Goal: Information Seeking & Learning: Check status

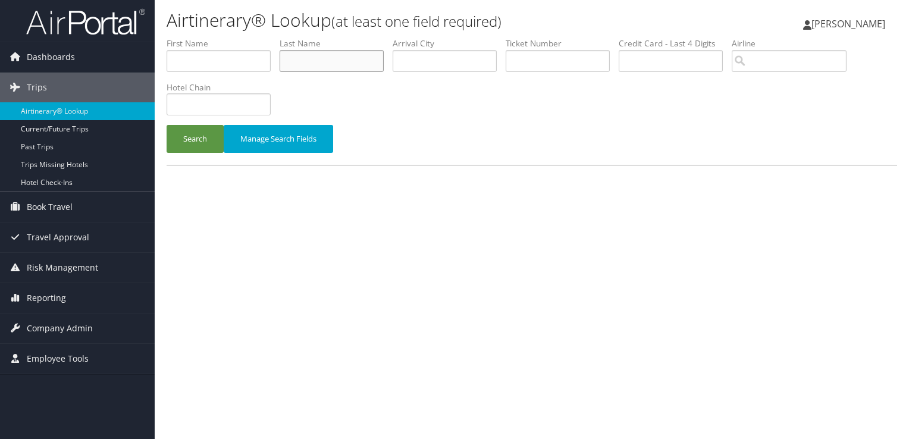
click at [314, 61] on input "text" at bounding box center [332, 61] width 104 height 22
click at [167, 125] on button "Search" at bounding box center [195, 139] width 57 height 28
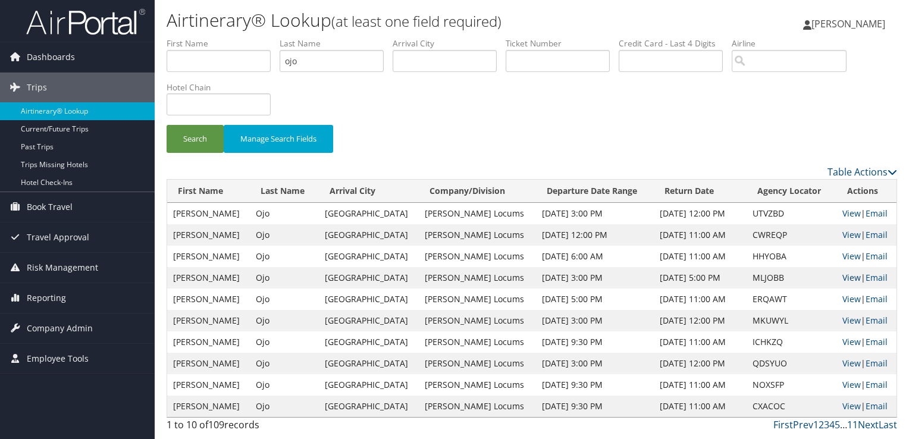
click at [843, 277] on link "View" at bounding box center [852, 277] width 18 height 11
drag, startPoint x: 329, startPoint y: 60, endPoint x: 230, endPoint y: 65, distance: 98.9
click at [230, 37] on ul "First Name Last Name ojo Departure City Arrival City Company/Division Airport/C…" at bounding box center [532, 37] width 731 height 0
click at [167, 125] on button "Search" at bounding box center [195, 139] width 57 height 28
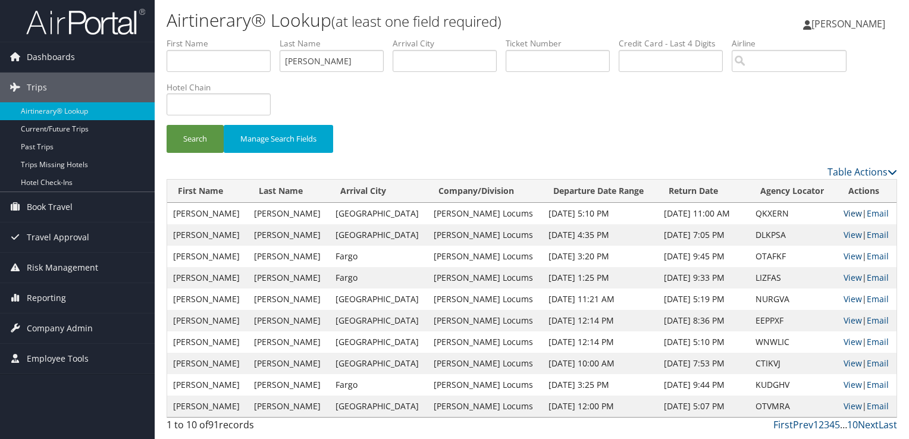
click at [844, 211] on link "View" at bounding box center [853, 213] width 18 height 11
drag, startPoint x: 354, startPoint y: 60, endPoint x: 229, endPoint y: 56, distance: 124.5
click at [229, 37] on ul "First Name Last Name boyle Departure City Arrival City Company/Division Airport…" at bounding box center [532, 37] width 731 height 0
click at [167, 125] on button "Search" at bounding box center [195, 139] width 57 height 28
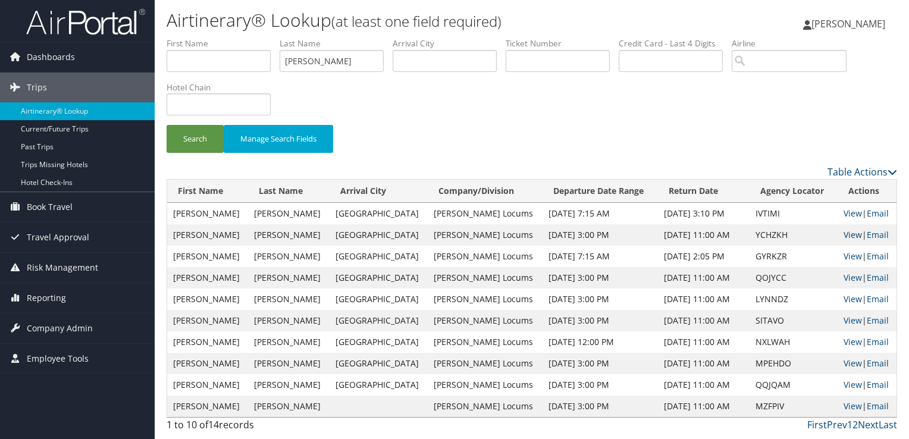
click at [846, 233] on link "View" at bounding box center [853, 234] width 18 height 11
drag, startPoint x: 361, startPoint y: 59, endPoint x: 169, endPoint y: 65, distance: 192.3
click at [169, 37] on ul "First Name Last Name barton Departure City Arrival City Company/Division Airpor…" at bounding box center [532, 37] width 731 height 0
click at [167, 125] on button "Search" at bounding box center [195, 139] width 57 height 28
click at [855, 211] on td "View | Email" at bounding box center [867, 213] width 59 height 21
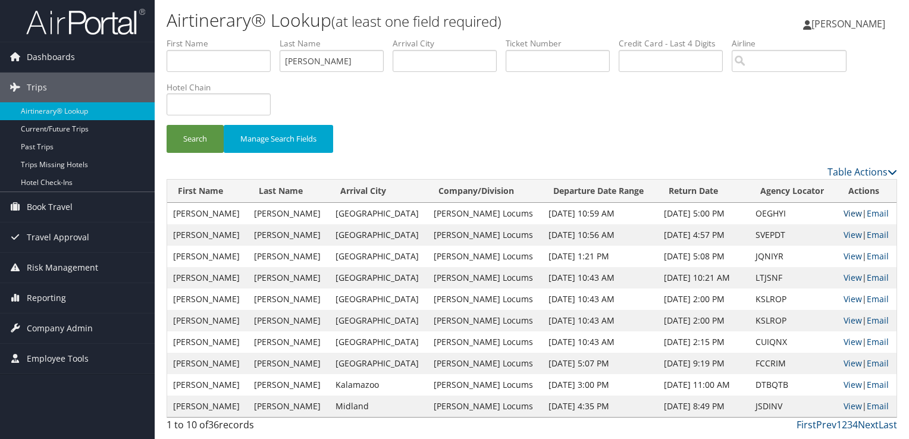
click at [848, 213] on link "View" at bounding box center [853, 213] width 18 height 11
drag, startPoint x: 340, startPoint y: 62, endPoint x: 226, endPoint y: 60, distance: 114.3
click at [226, 37] on ul "First Name Last Name cohen Departure City Arrival City Company/Division Airport…" at bounding box center [532, 37] width 731 height 0
click at [167, 125] on button "Search" at bounding box center [195, 139] width 57 height 28
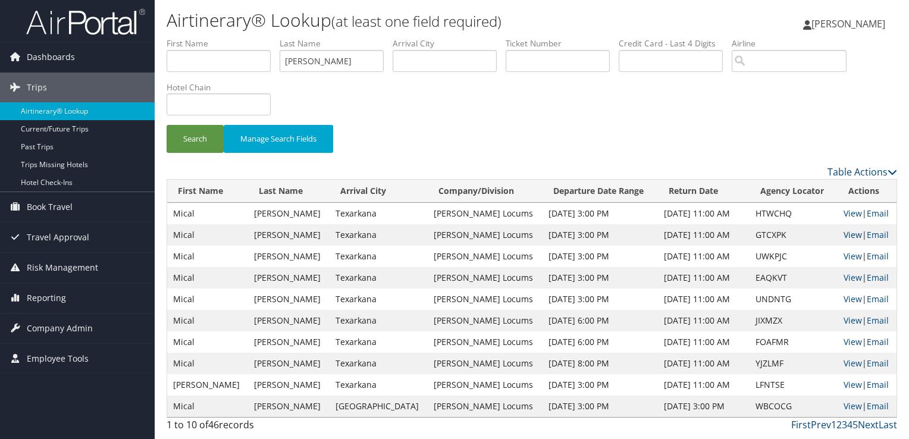
click at [846, 234] on link "View" at bounding box center [853, 234] width 18 height 11
drag, startPoint x: 314, startPoint y: 60, endPoint x: 240, endPoint y: 58, distance: 73.2
click at [240, 37] on ul "First Name Last Name duvall Departure City Arrival City Company/Division Airpor…" at bounding box center [532, 37] width 731 height 0
click at [167, 125] on button "Search" at bounding box center [195, 139] width 57 height 28
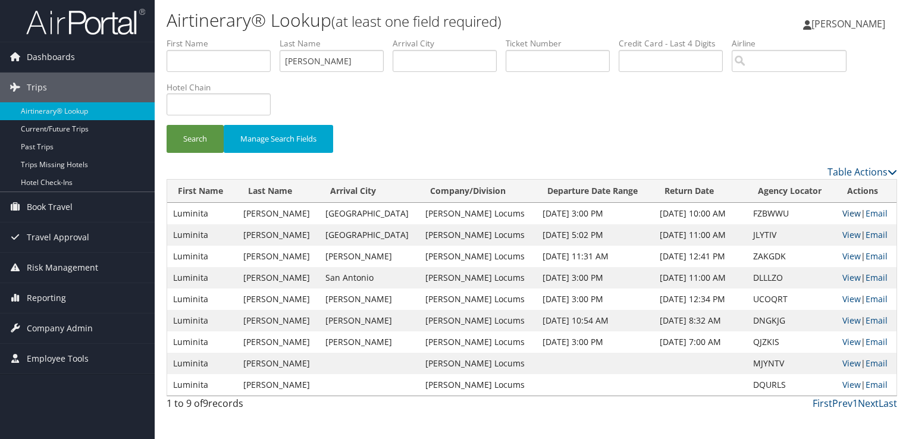
click at [843, 212] on link "View" at bounding box center [852, 213] width 18 height 11
drag, startPoint x: 298, startPoint y: 60, endPoint x: 233, endPoint y: 62, distance: 64.3
click at [233, 37] on ul "First Name Last Name crisan Departure City Arrival City Company/Division Airpor…" at bounding box center [532, 37] width 731 height 0
type input "r"
paste input "RAISSOUNI"
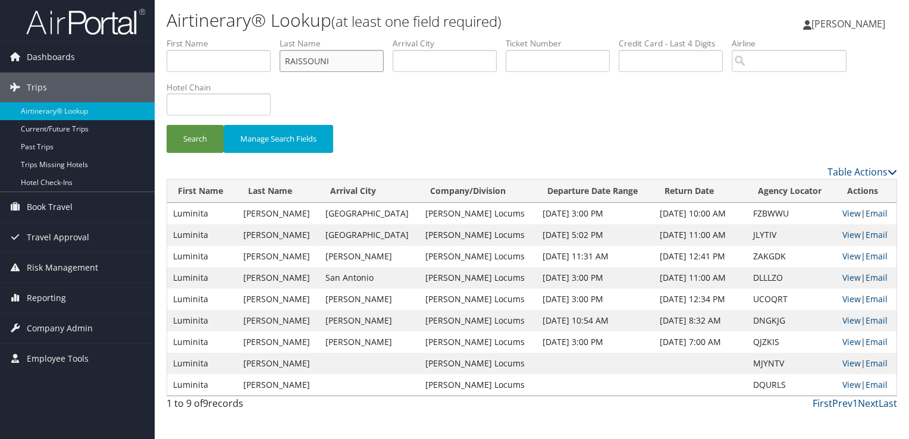
click at [167, 125] on button "Search" at bounding box center [195, 139] width 57 height 28
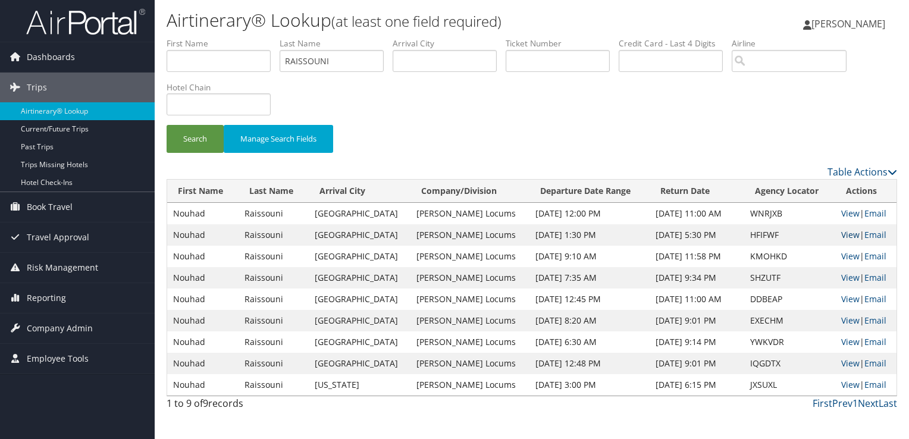
click at [847, 233] on link "View" at bounding box center [851, 234] width 18 height 11
drag, startPoint x: 349, startPoint y: 61, endPoint x: 214, endPoint y: 70, distance: 134.8
click at [214, 37] on ul "First Name Last Name RAISSOUNI Departure City Arrival City Company/Division Air…" at bounding box center [532, 37] width 731 height 0
click at [167, 125] on button "Search" at bounding box center [195, 139] width 57 height 28
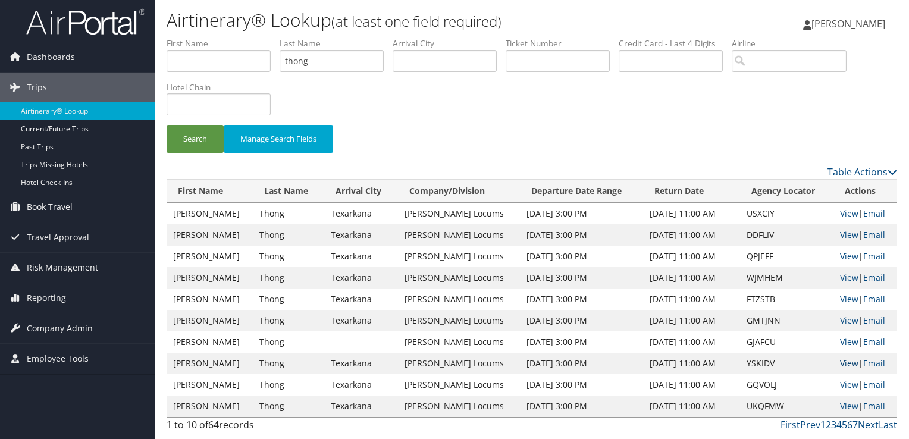
click at [842, 361] on link "View" at bounding box center [849, 363] width 18 height 11
drag, startPoint x: 325, startPoint y: 64, endPoint x: 238, endPoint y: 71, distance: 87.2
click at [238, 37] on ul "First Name Last Name thong Departure City Arrival City Company/Division Airport…" at bounding box center [532, 37] width 731 height 0
click at [167, 125] on button "Search" at bounding box center [195, 139] width 57 height 28
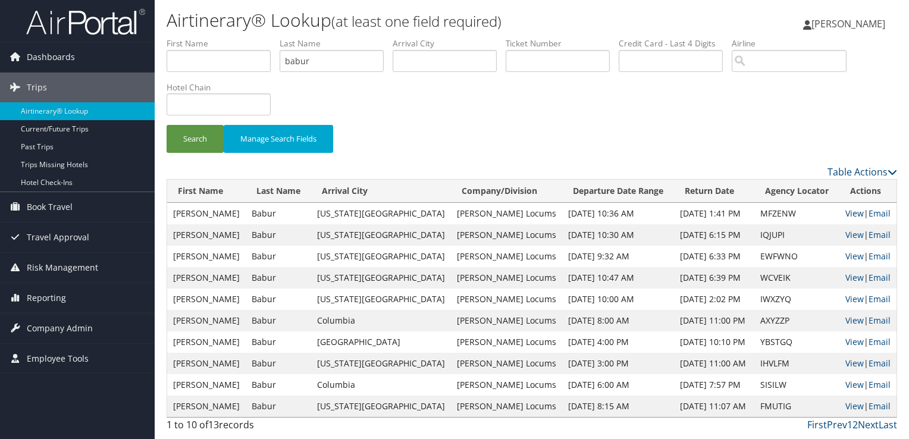
click at [846, 212] on link "View" at bounding box center [855, 213] width 18 height 11
drag, startPoint x: 363, startPoint y: 65, endPoint x: 212, endPoint y: 68, distance: 151.2
click at [212, 37] on ul "First Name Last Name babur Departure City Arrival City Company/Division Airport…" at bounding box center [532, 37] width 731 height 0
type input "hood"
click at [167, 125] on button "Search" at bounding box center [195, 139] width 57 height 28
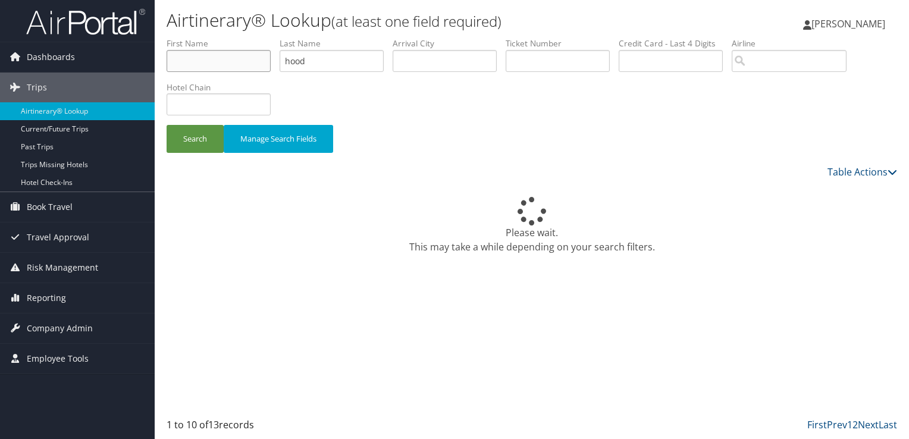
click at [212, 68] on input "text" at bounding box center [219, 61] width 104 height 22
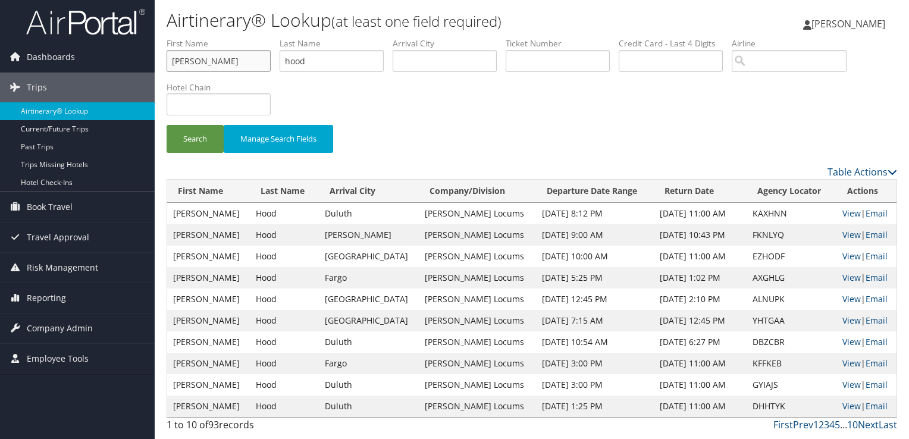
type input "douglas"
click at [167, 125] on button "Search" at bounding box center [195, 139] width 57 height 28
click at [843, 230] on link "View" at bounding box center [852, 234] width 18 height 11
drag, startPoint x: 211, startPoint y: 61, endPoint x: 125, endPoint y: 65, distance: 85.8
click at [125, 65] on div "Dashboards AirPortal 360™ (Manager) My Travel Dashboard Trips Airtinerary® Look…" at bounding box center [454, 219] width 909 height 439
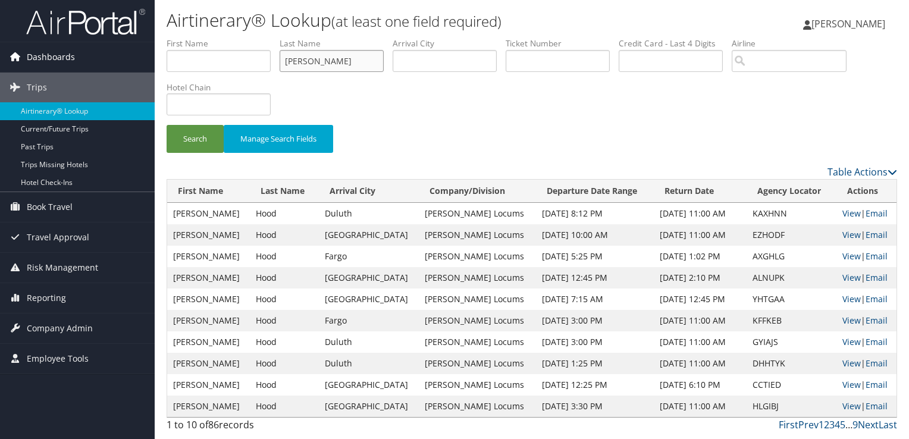
click at [167, 125] on button "Search" at bounding box center [195, 139] width 57 height 28
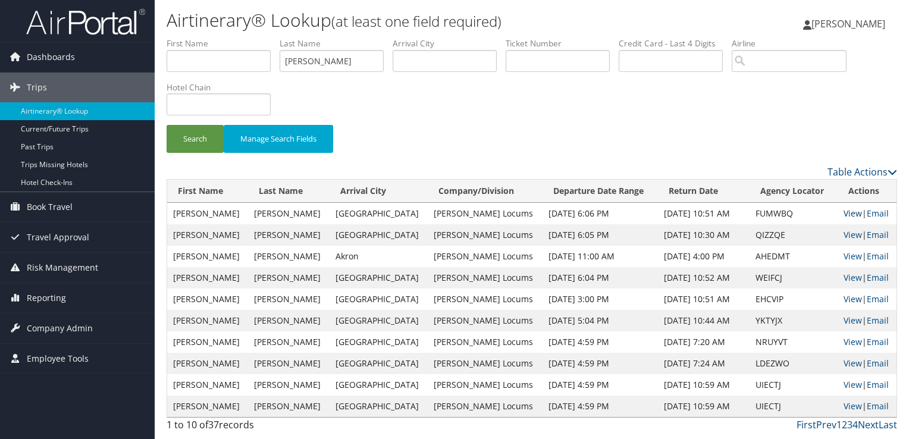
click at [847, 211] on link "View" at bounding box center [853, 213] width 18 height 11
click at [847, 234] on link "View" at bounding box center [853, 234] width 18 height 11
click at [853, 212] on link "View" at bounding box center [853, 213] width 18 height 11
click at [845, 232] on link "View" at bounding box center [853, 234] width 18 height 11
drag, startPoint x: 326, startPoint y: 57, endPoint x: 233, endPoint y: 58, distance: 93.5
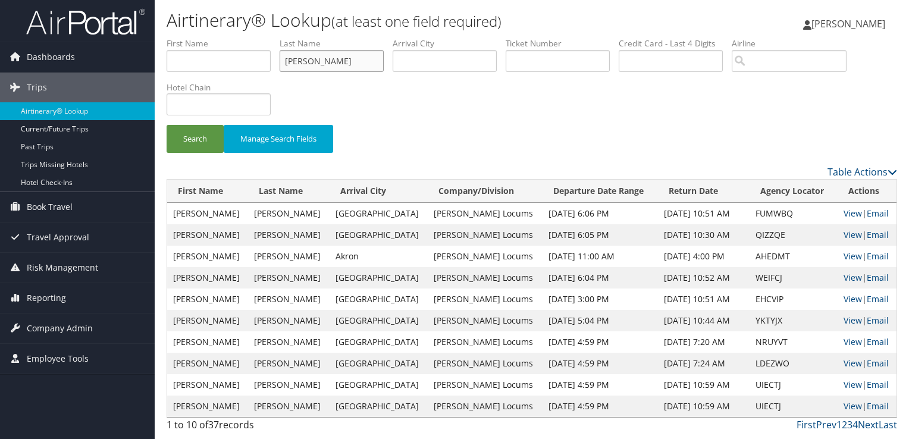
click at [233, 37] on ul "First Name Last Name shapiro Departure City Arrival City Company/Division Airpo…" at bounding box center [532, 37] width 731 height 0
type input "seong"
click at [167, 125] on button "Search" at bounding box center [195, 139] width 57 height 28
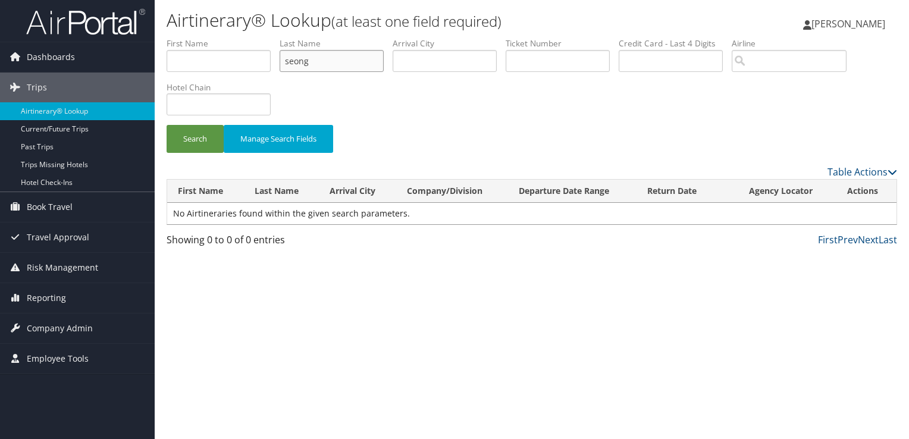
drag, startPoint x: 324, startPoint y: 61, endPoint x: 210, endPoint y: 46, distance: 115.3
click at [210, 37] on ul "First Name Last Name seong Departure City Arrival City Company/Division Airport…" at bounding box center [532, 37] width 731 height 0
click at [167, 125] on button "Search" at bounding box center [195, 139] width 57 height 28
drag, startPoint x: 321, startPoint y: 54, endPoint x: 233, endPoint y: 57, distance: 88.2
click at [233, 37] on ul "First Name Last Name jung Departure City Arrival City Company/Division Airport/…" at bounding box center [532, 37] width 731 height 0
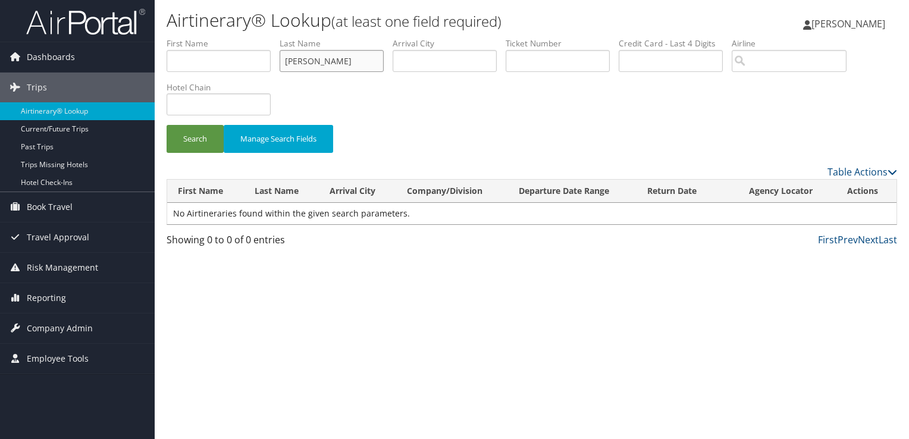
click at [167, 125] on button "Search" at bounding box center [195, 139] width 57 height 28
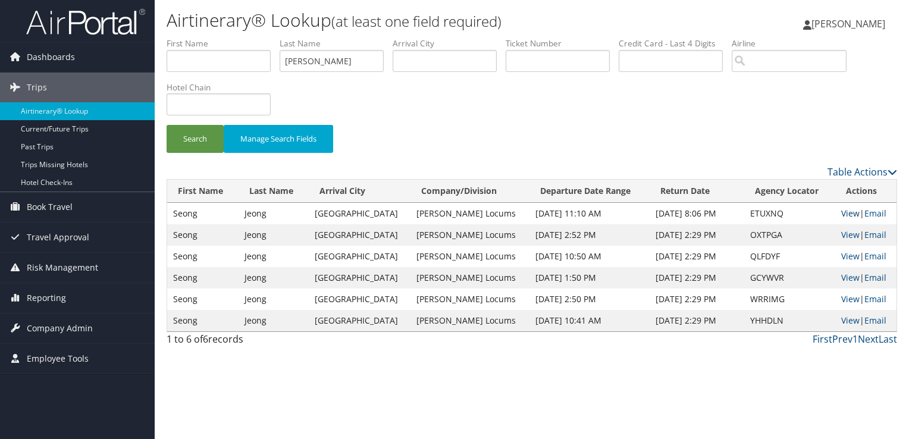
click at [842, 211] on link "View" at bounding box center [851, 213] width 18 height 11
drag, startPoint x: 325, startPoint y: 62, endPoint x: 232, endPoint y: 58, distance: 93.6
click at [232, 37] on ul "First Name Last Name jeong Departure City Arrival City Company/Division Airport…" at bounding box center [532, 37] width 731 height 0
click at [167, 125] on button "Search" at bounding box center [195, 139] width 57 height 28
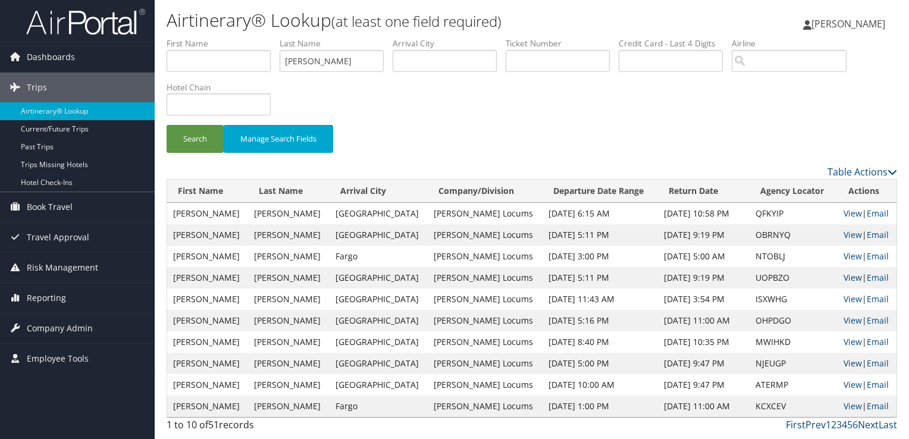
click at [844, 280] on link "View" at bounding box center [853, 277] width 18 height 11
drag, startPoint x: 342, startPoint y: 60, endPoint x: 202, endPoint y: 58, distance: 139.9
click at [202, 37] on ul "First Name Last Name siddique Departure City Arrival City Company/Division Airp…" at bounding box center [532, 37] width 731 height 0
click at [167, 125] on button "Search" at bounding box center [195, 139] width 57 height 28
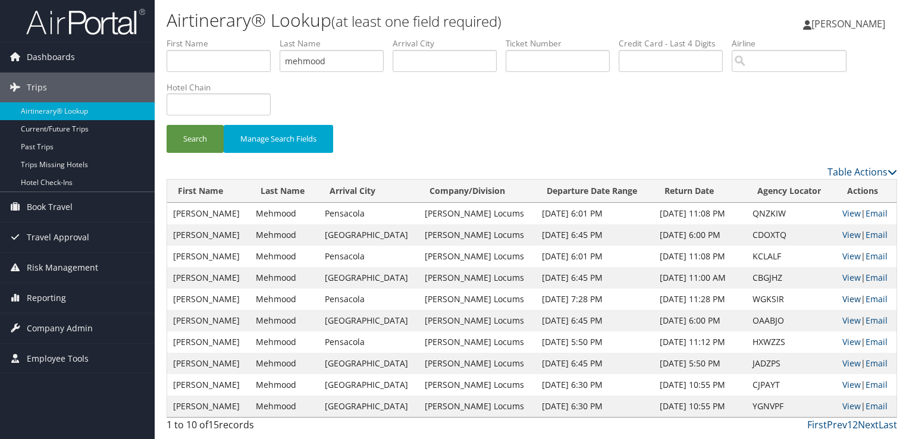
click at [843, 299] on link "View" at bounding box center [852, 298] width 18 height 11
click at [847, 321] on link "View" at bounding box center [852, 320] width 18 height 11
drag, startPoint x: 342, startPoint y: 58, endPoint x: 226, endPoint y: 57, distance: 116.1
click at [226, 37] on ul "First Name Last Name mehmood Departure City Arrival City Company/Division Airpo…" at bounding box center [532, 37] width 731 height 0
click at [167, 125] on button "Search" at bounding box center [195, 139] width 57 height 28
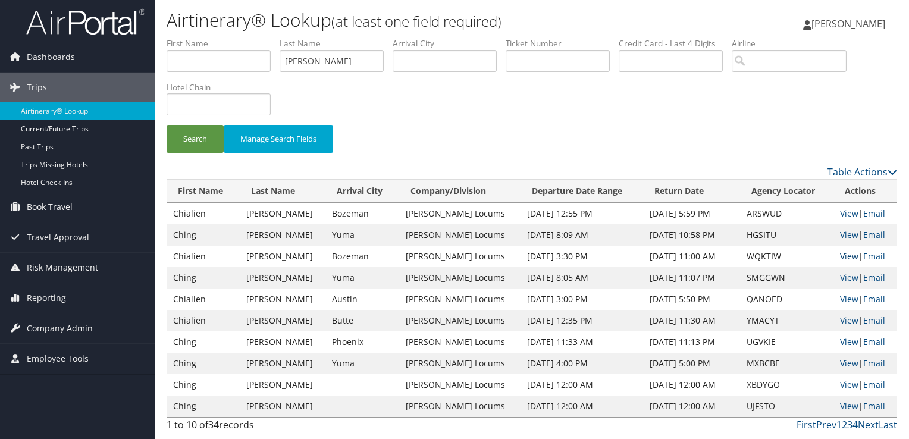
click at [843, 251] on link "View" at bounding box center [849, 256] width 18 height 11
click at [846, 232] on link "View" at bounding box center [849, 234] width 18 height 11
click at [840, 234] on link "View" at bounding box center [849, 234] width 18 height 11
drag, startPoint x: 313, startPoint y: 62, endPoint x: 244, endPoint y: 65, distance: 69.1
click at [244, 37] on ul "First Name Last Name wang Departure City Arrival City Company/Division Airport/…" at bounding box center [532, 37] width 731 height 0
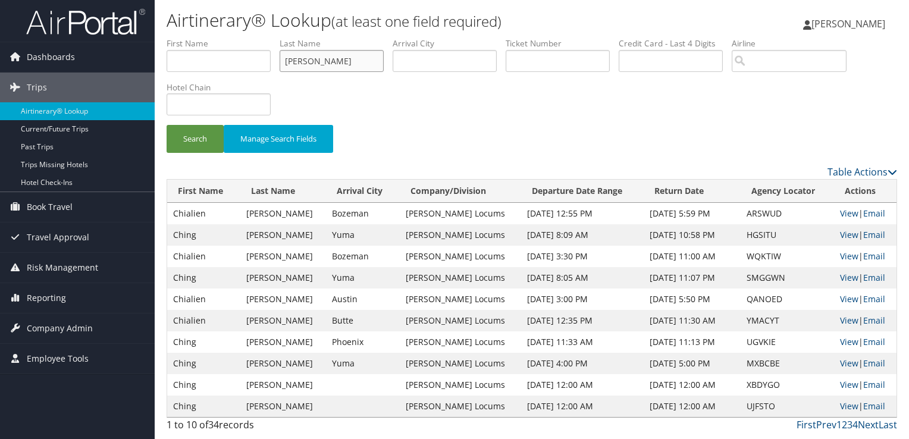
click at [167, 125] on button "Search" at bounding box center [195, 139] width 57 height 28
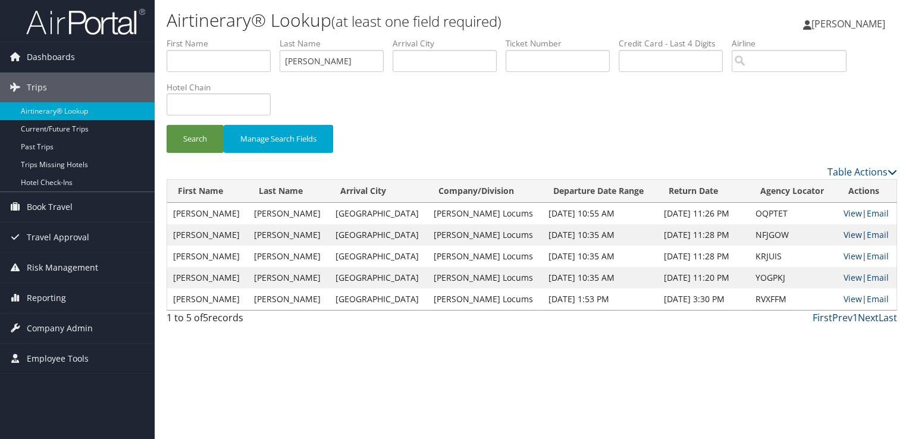
click at [845, 237] on link "View" at bounding box center [853, 234] width 18 height 11
drag, startPoint x: 317, startPoint y: 61, endPoint x: 231, endPoint y: 65, distance: 85.8
click at [231, 37] on ul "First Name Last Name prill Departure City Arrival City Company/Division Airport…" at bounding box center [532, 37] width 731 height 0
click at [167, 125] on button "Search" at bounding box center [195, 139] width 57 height 28
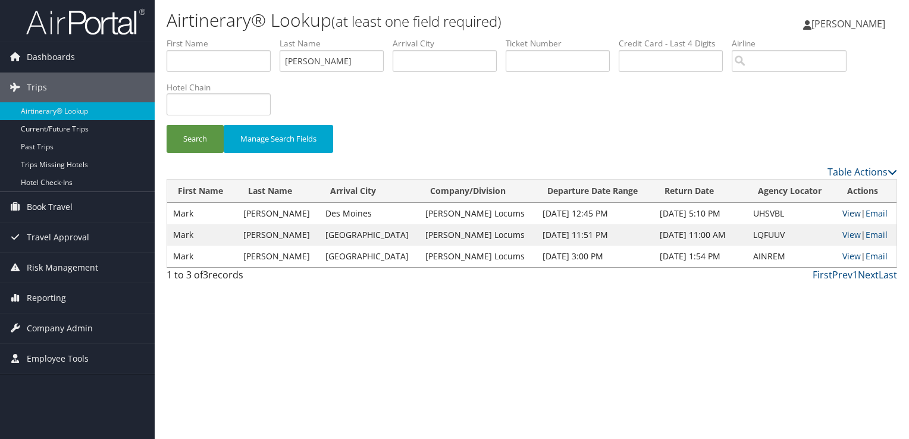
click at [843, 211] on link "View" at bounding box center [852, 213] width 18 height 11
drag, startPoint x: 312, startPoint y: 58, endPoint x: 255, endPoint y: 68, distance: 58.0
click at [255, 37] on ul "First Name Last Name wulkan Departure City Arrival City Company/Division Airpor…" at bounding box center [532, 37] width 731 height 0
click at [167, 125] on button "Search" at bounding box center [195, 139] width 57 height 28
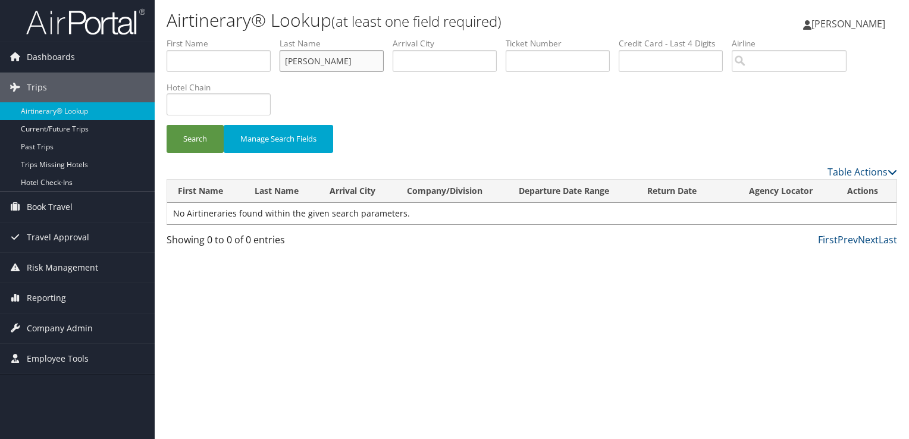
click at [167, 125] on button "Search" at bounding box center [195, 139] width 57 height 28
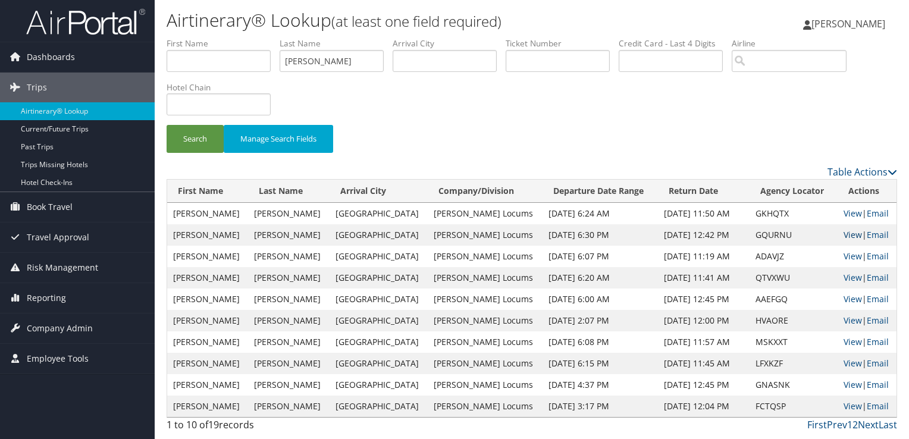
click at [844, 232] on link "View" at bounding box center [853, 234] width 18 height 11
drag, startPoint x: 308, startPoint y: 63, endPoint x: 226, endPoint y: 63, distance: 81.5
click at [226, 37] on ul "First Name Last Name gustafson Departure City Arrival City Company/Division Air…" at bounding box center [532, 37] width 731 height 0
click at [167, 125] on button "Search" at bounding box center [195, 139] width 57 height 28
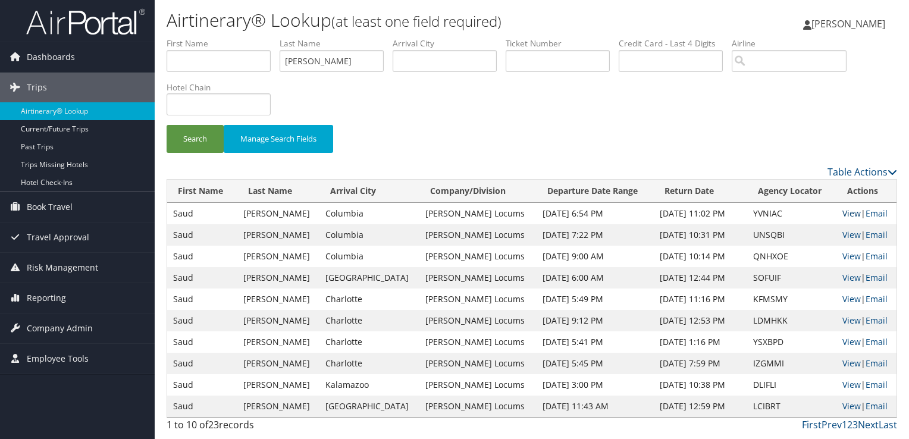
click at [849, 214] on link "View" at bounding box center [852, 213] width 18 height 11
drag, startPoint x: 273, startPoint y: 62, endPoint x: 203, endPoint y: 68, distance: 70.5
click at [203, 37] on ul "First Name Last Name suleiman Departure City Arrival City Company/Division Airp…" at bounding box center [532, 37] width 731 height 0
click at [167, 125] on button "Search" at bounding box center [195, 139] width 57 height 28
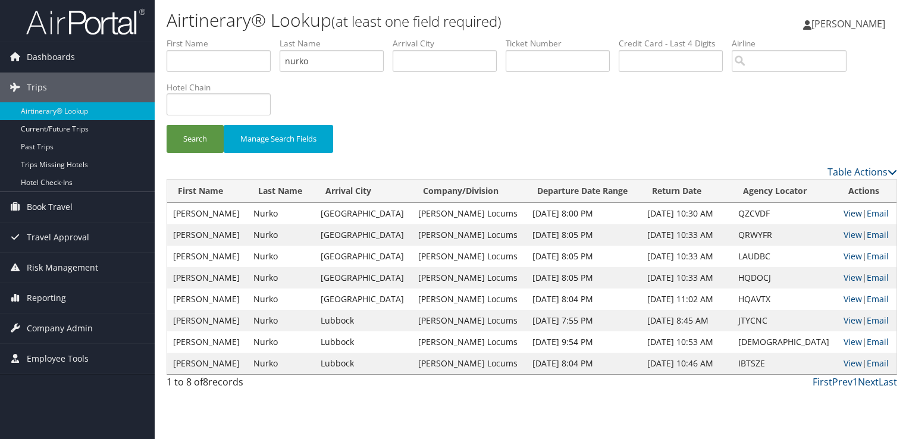
click at [849, 215] on link "View" at bounding box center [853, 213] width 18 height 11
drag, startPoint x: 326, startPoint y: 57, endPoint x: 229, endPoint y: 58, distance: 97.6
click at [229, 37] on ul "First Name Last Name nurko Departure City Arrival City Company/Division Airport…" at bounding box center [532, 37] width 731 height 0
click at [167, 125] on button "Search" at bounding box center [195, 139] width 57 height 28
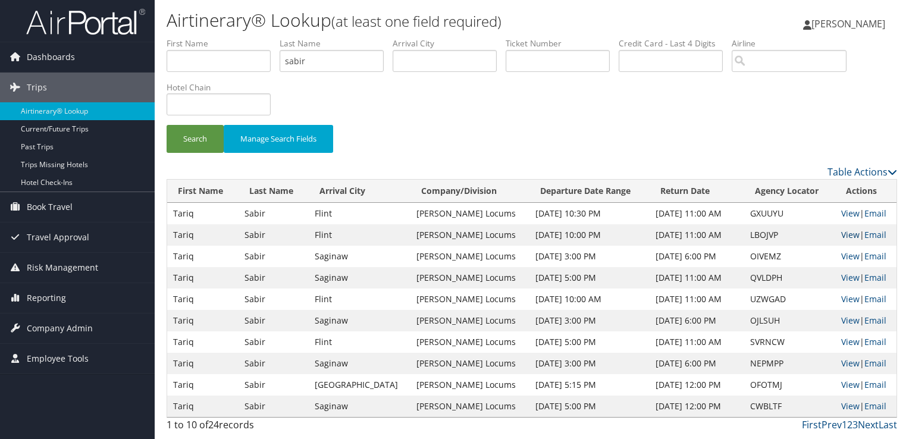
click at [850, 232] on link "View" at bounding box center [851, 234] width 18 height 11
click at [299, 61] on input "sabir" at bounding box center [332, 61] width 104 height 22
click at [167, 125] on button "Search" at bounding box center [195, 139] width 57 height 28
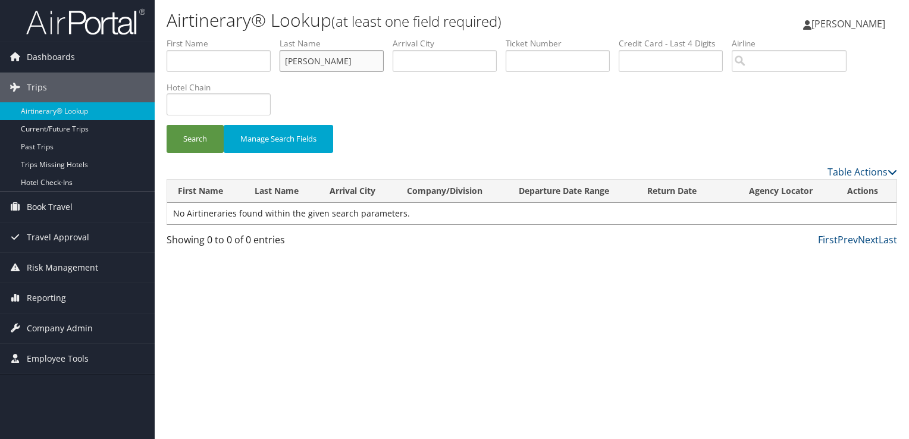
click at [167, 125] on button "Search" at bounding box center [195, 139] width 57 height 28
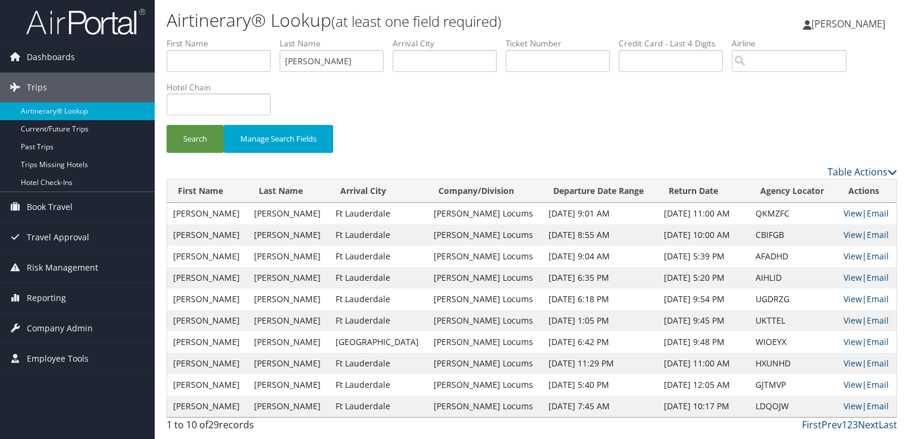
click at [844, 213] on link "View" at bounding box center [853, 213] width 18 height 11
drag, startPoint x: 321, startPoint y: 63, endPoint x: 253, endPoint y: 60, distance: 68.5
click at [253, 37] on ul "First Name Last Name bhakta Departure City Arrival City Company/Division Airpor…" at bounding box center [532, 37] width 731 height 0
click at [538, 112] on div "Search Manage Search Fields" at bounding box center [532, 100] width 749 height 127
drag, startPoint x: 330, startPoint y: 62, endPoint x: 192, endPoint y: 63, distance: 137.5
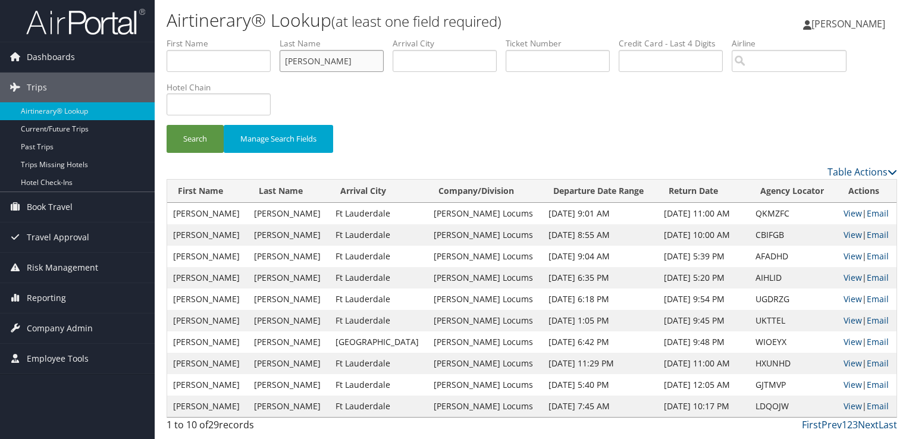
click at [192, 37] on ul "First Name Last Name bhakta Departure City Arrival City Company/Division Airpor…" at bounding box center [532, 37] width 731 height 0
type input "davisnelson"
click at [167, 125] on button "Search" at bounding box center [195, 139] width 57 height 28
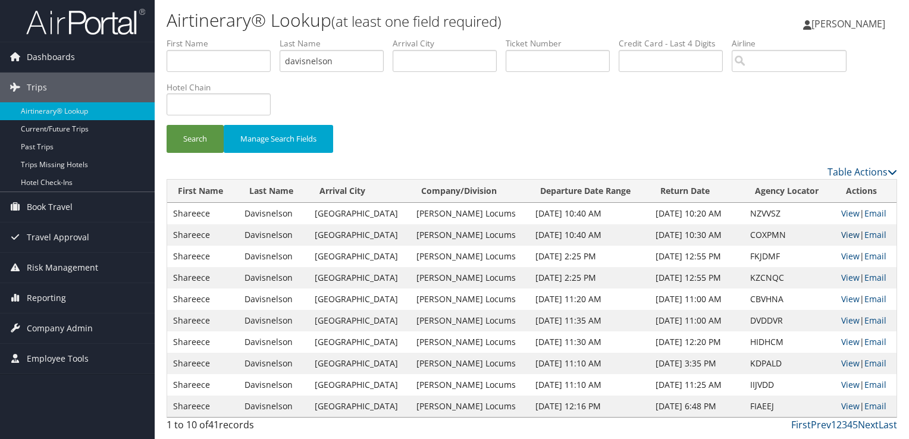
click at [850, 232] on link "View" at bounding box center [851, 234] width 18 height 11
drag, startPoint x: 348, startPoint y: 55, endPoint x: 240, endPoint y: 59, distance: 107.2
click at [240, 37] on ul "First Name Last Name davisnelson Departure City Arrival City Company/Division A…" at bounding box center [532, 37] width 731 height 0
click at [167, 125] on button "Search" at bounding box center [195, 139] width 57 height 28
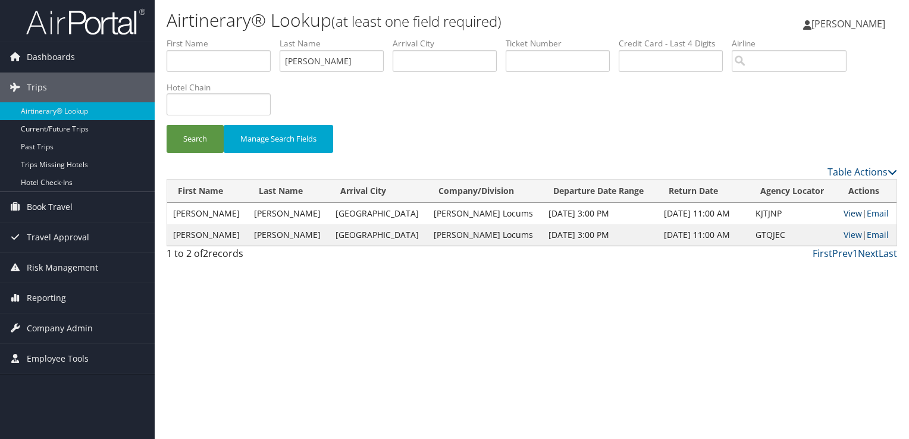
click at [849, 213] on link "View" at bounding box center [853, 213] width 18 height 11
drag, startPoint x: 330, startPoint y: 58, endPoint x: 234, endPoint y: 58, distance: 95.2
click at [234, 37] on ul "First Name Last Name baveja Departure City Arrival City Company/Division Airpor…" at bounding box center [532, 37] width 731 height 0
click at [167, 125] on button "Search" at bounding box center [195, 139] width 57 height 28
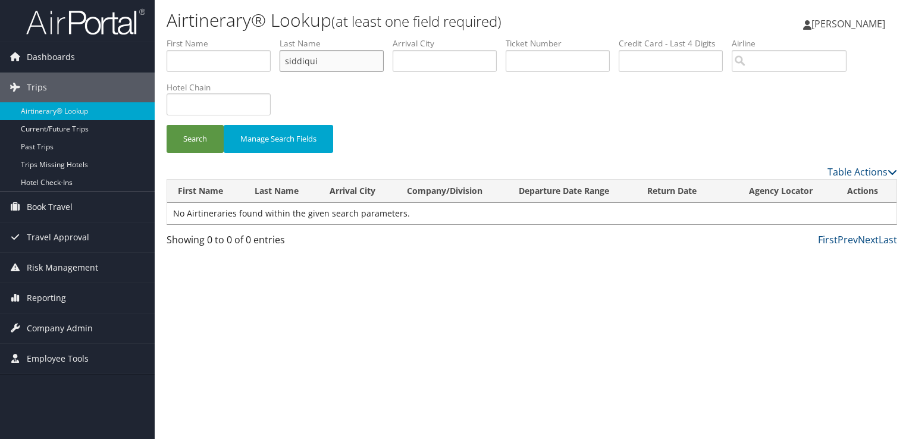
type input "siddiqui"
click at [167, 125] on button "Search" at bounding box center [195, 139] width 57 height 28
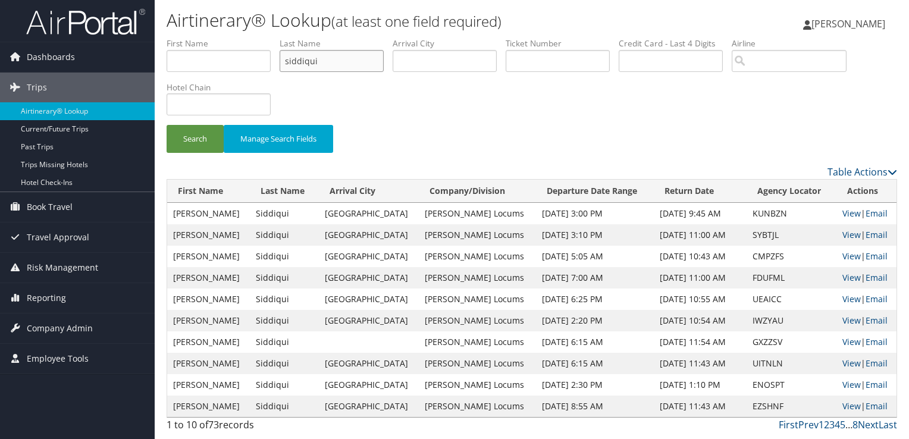
drag, startPoint x: 340, startPoint y: 59, endPoint x: 234, endPoint y: 68, distance: 106.3
click at [234, 37] on ul "First Name Last Name siddiqui Departure City Arrival City Company/Division Airp…" at bounding box center [532, 37] width 731 height 0
click at [343, 67] on input "text" at bounding box center [332, 61] width 104 height 22
click at [167, 125] on button "Search" at bounding box center [195, 139] width 57 height 28
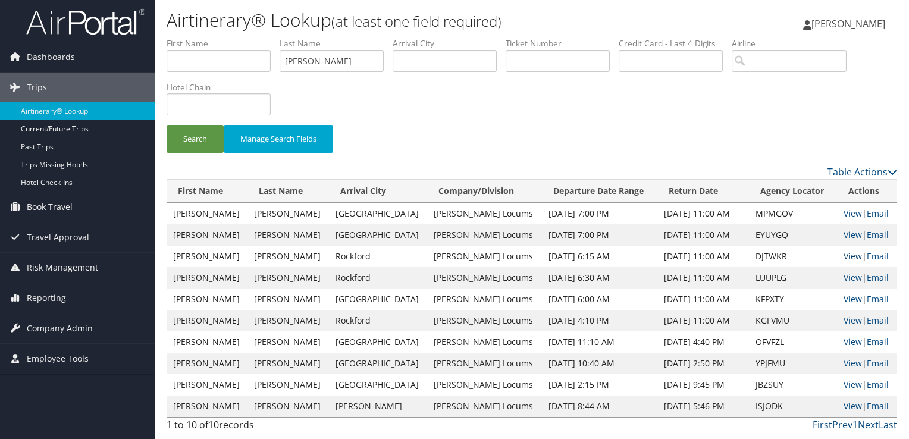
click at [844, 256] on link "View" at bounding box center [853, 256] width 18 height 11
drag, startPoint x: 326, startPoint y: 60, endPoint x: 157, endPoint y: 73, distance: 169.6
click at [157, 73] on div "Airtinerary® Lookup (at least one field required) Cheryka Saintine Cheryka Sain…" at bounding box center [532, 219] width 755 height 439
click at [167, 125] on button "Search" at bounding box center [195, 139] width 57 height 28
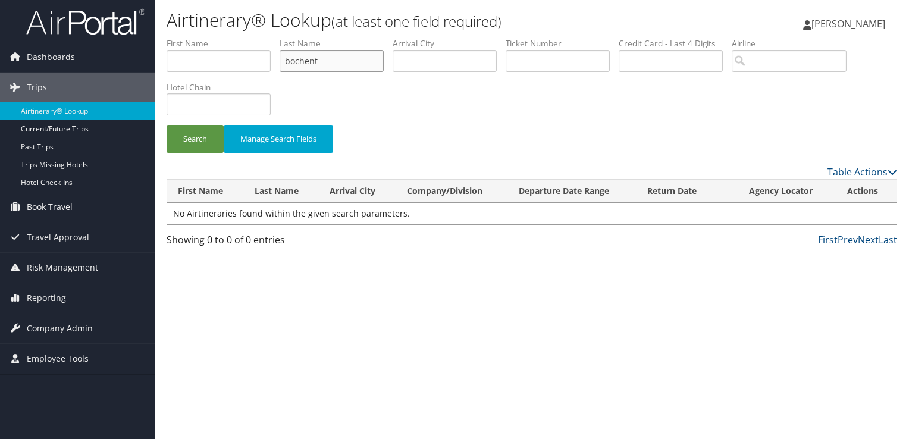
click at [167, 125] on button "Search" at bounding box center [195, 139] width 57 height 28
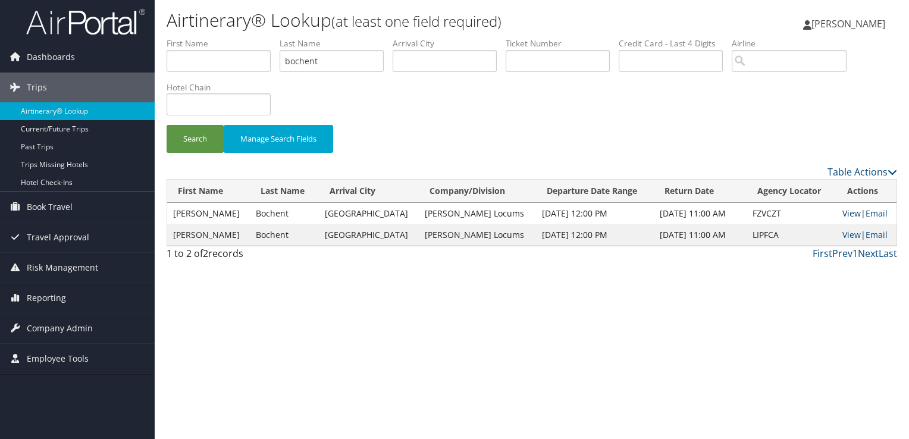
click at [845, 213] on link "View" at bounding box center [852, 213] width 18 height 11
drag, startPoint x: 296, startPoint y: 63, endPoint x: 221, endPoint y: 55, distance: 75.4
click at [232, 37] on ul "First Name Last Name bochent Departure City Arrival City Company/Division Airpo…" at bounding box center [532, 37] width 731 height 0
click at [167, 125] on button "Search" at bounding box center [195, 139] width 57 height 28
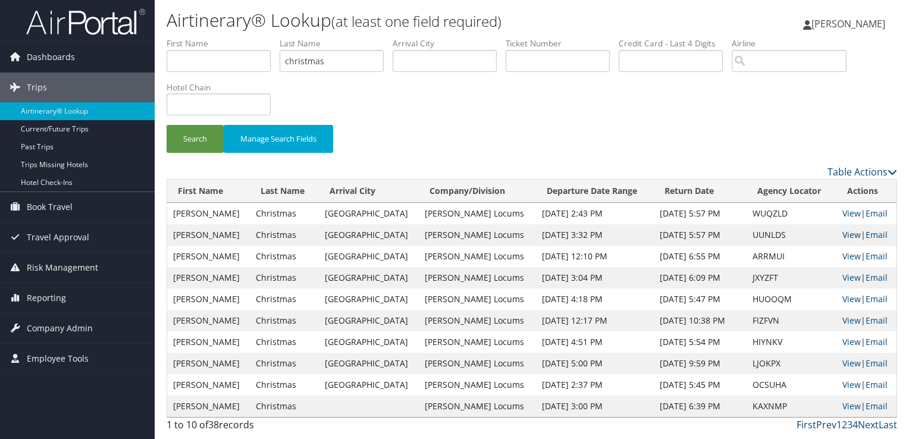
click at [846, 233] on link "View" at bounding box center [852, 234] width 18 height 11
drag, startPoint x: 342, startPoint y: 58, endPoint x: 167, endPoint y: 61, distance: 175.6
click at [167, 37] on ul "First Name Last Name christmas Departure City Arrival City Company/Division Air…" at bounding box center [532, 37] width 731 height 0
click at [167, 125] on button "Search" at bounding box center [195, 139] width 57 height 28
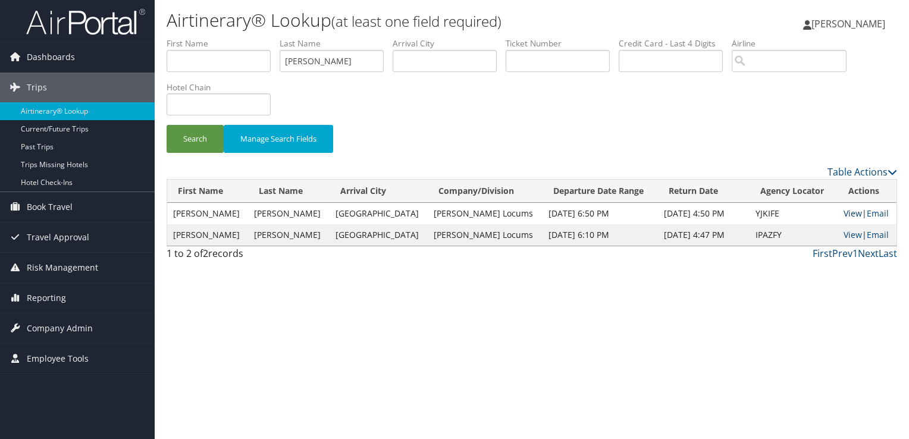
click at [844, 212] on link "View" at bounding box center [853, 213] width 18 height 11
drag, startPoint x: 312, startPoint y: 62, endPoint x: 212, endPoint y: 64, distance: 100.0
click at [212, 37] on ul "First Name Last Name hieb Departure City Arrival City Company/Division Airport/…" at bounding box center [532, 37] width 731 height 0
click at [167, 125] on button "Search" at bounding box center [195, 139] width 57 height 28
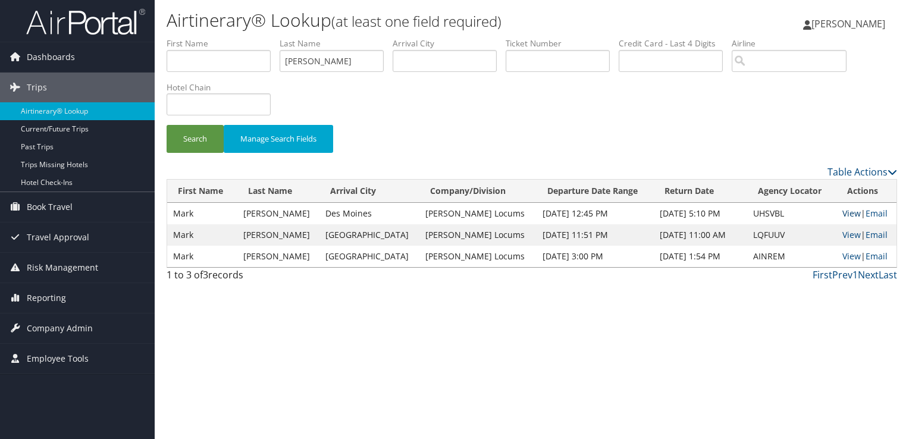
click at [843, 213] on link "View" at bounding box center [852, 213] width 18 height 11
drag, startPoint x: 333, startPoint y: 58, endPoint x: 204, endPoint y: 61, distance: 129.2
click at [204, 37] on ul "First Name Last Name wulkan Departure City Arrival City Company/Division Airpor…" at bounding box center [532, 37] width 731 height 0
type input "cook"
click at [167, 125] on button "Search" at bounding box center [195, 139] width 57 height 28
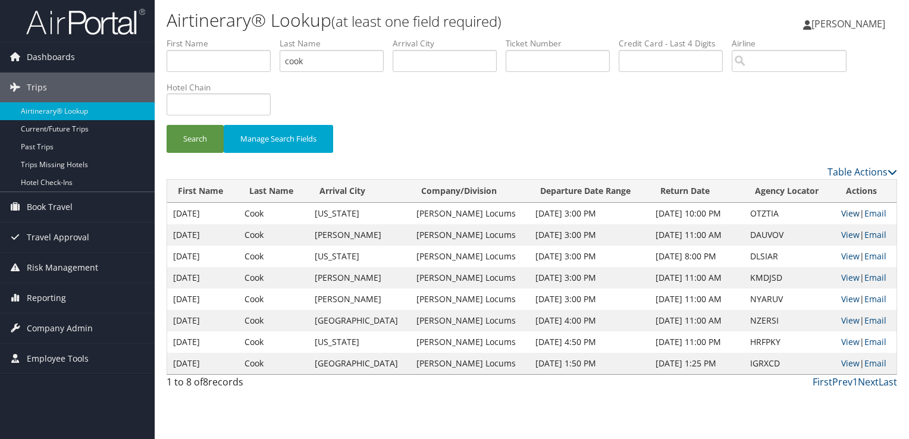
click at [845, 208] on link "View" at bounding box center [851, 213] width 18 height 11
drag, startPoint x: 314, startPoint y: 64, endPoint x: 202, endPoint y: 58, distance: 112.0
click at [202, 37] on ul "First Name Last Name cook Departure City Arrival City Company/Division Airport/…" at bounding box center [532, 37] width 731 height 0
click at [167, 125] on button "Search" at bounding box center [195, 139] width 57 height 28
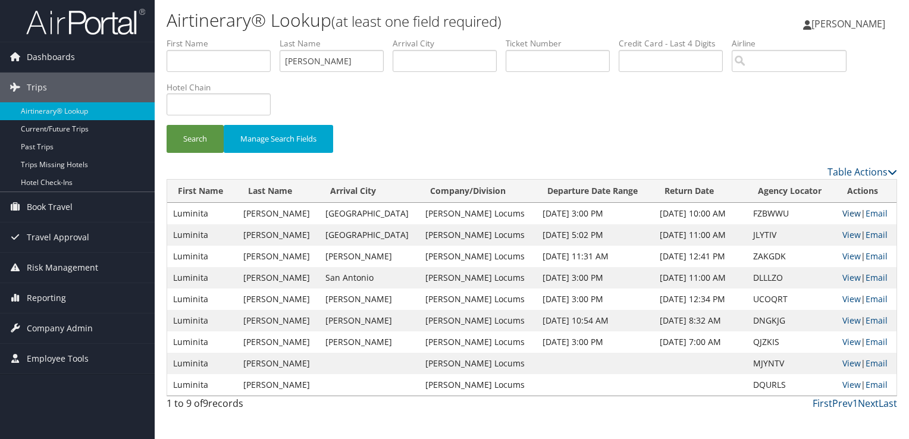
click at [850, 215] on link "View" at bounding box center [852, 213] width 18 height 11
drag, startPoint x: 235, startPoint y: 58, endPoint x: 195, endPoint y: 64, distance: 40.3
click at [195, 37] on ul "First Name Last Name crisan Departure City Arrival City Company/Division Airpor…" at bounding box center [532, 37] width 731 height 0
click at [167, 125] on button "Search" at bounding box center [195, 139] width 57 height 28
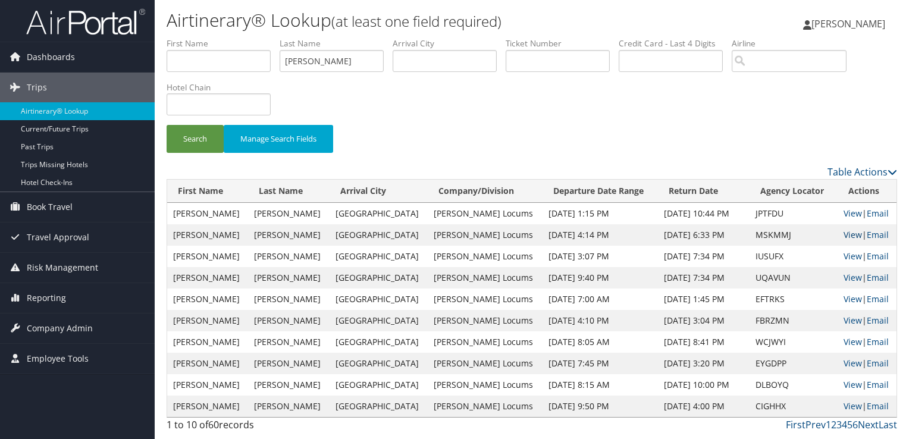
click at [849, 233] on link "View" at bounding box center [853, 234] width 18 height 11
drag, startPoint x: 321, startPoint y: 58, endPoint x: 217, endPoint y: 58, distance: 104.2
click at [220, 37] on ul "First Name Last Name chen Departure City Arrival City Company/Division Airport/…" at bounding box center [532, 37] width 731 height 0
click at [167, 125] on button "Search" at bounding box center [195, 139] width 57 height 28
click at [852, 256] on link "View" at bounding box center [853, 256] width 18 height 11
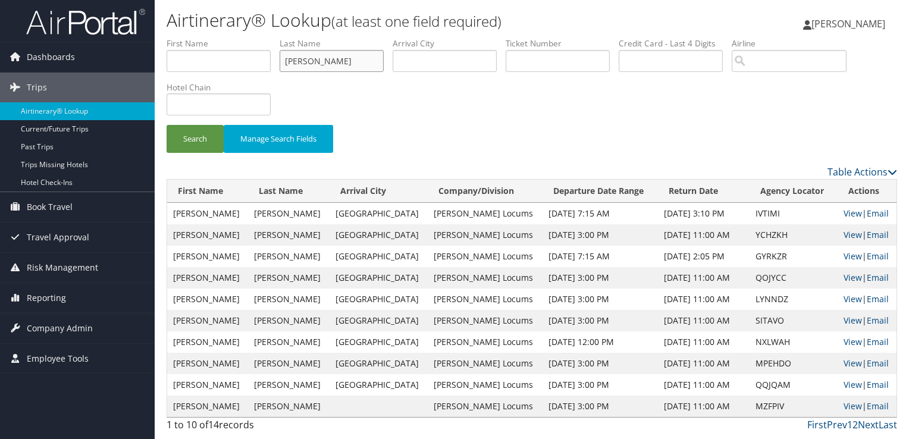
drag, startPoint x: 298, startPoint y: 64, endPoint x: 208, endPoint y: 65, distance: 90.5
click at [208, 37] on ul "First Name Last Name barton Departure City Arrival City Company/Division Airpor…" at bounding box center [532, 37] width 731 height 0
click at [167, 125] on button "Search" at bounding box center [195, 139] width 57 height 28
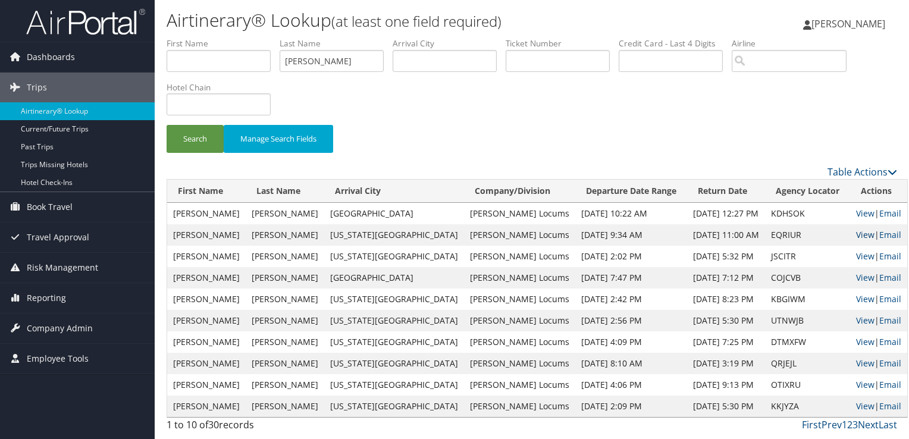
click at [856, 235] on link "View" at bounding box center [865, 234] width 18 height 11
drag, startPoint x: 315, startPoint y: 66, endPoint x: 236, endPoint y: 63, distance: 79.2
click at [236, 37] on ul "First Name Last Name guerra Departure City Arrival City Company/Division Airpor…" at bounding box center [532, 37] width 731 height 0
click at [167, 125] on button "Search" at bounding box center [195, 139] width 57 height 28
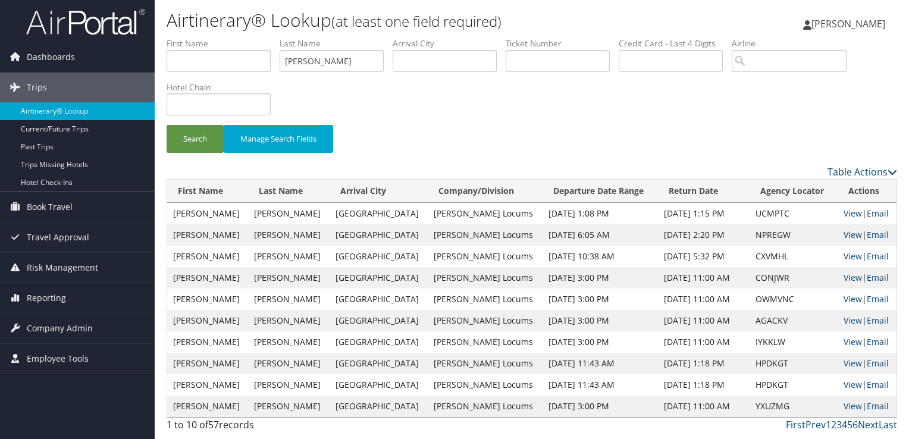
click at [845, 234] on link "View" at bounding box center [853, 234] width 18 height 11
drag, startPoint x: 347, startPoint y: 56, endPoint x: 186, endPoint y: 60, distance: 161.3
click at [186, 37] on ul "First Name Last Name chapman Departure City Arrival City Company/Division Airpo…" at bounding box center [532, 37] width 731 height 0
type input "lin"
click at [167, 125] on button "Search" at bounding box center [195, 139] width 57 height 28
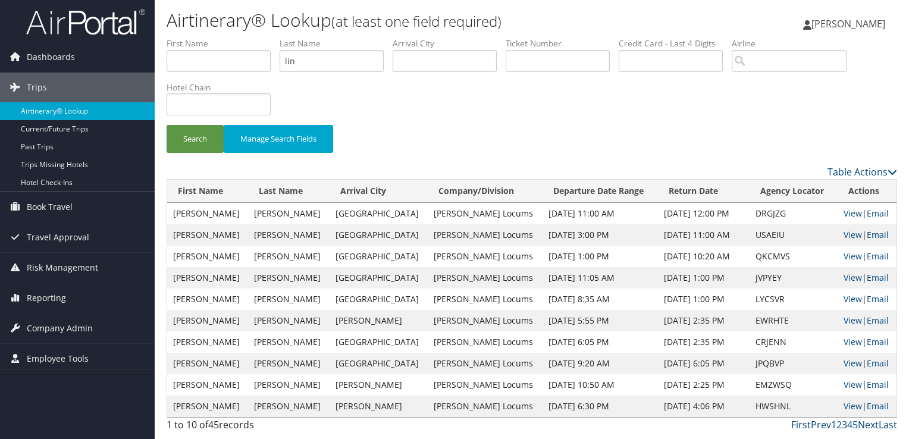
click at [226, 48] on label "First Name" at bounding box center [223, 43] width 113 height 12
click at [244, 61] on input "text" at bounding box center [219, 61] width 104 height 22
click at [167, 125] on button "Search" at bounding box center [195, 139] width 57 height 28
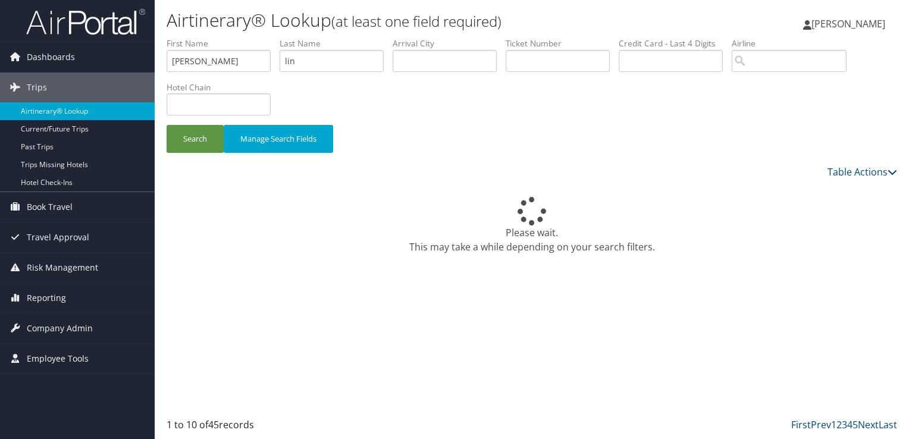
click at [540, 102] on div "Search Manage Search Fields" at bounding box center [532, 100] width 749 height 127
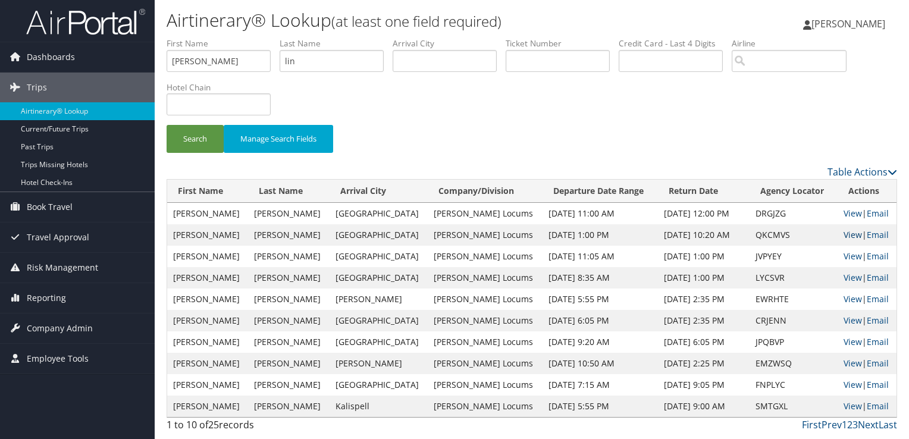
click at [844, 236] on link "View" at bounding box center [853, 234] width 18 height 11
drag, startPoint x: 232, startPoint y: 65, endPoint x: 88, endPoint y: 61, distance: 144.1
click at [88, 61] on div "Dashboards AirPortal 360™ (Manager) My Travel Dashboard Trips Airtinerary® Look…" at bounding box center [454, 219] width 909 height 439
type input "david"
click at [167, 125] on button "Search" at bounding box center [195, 139] width 57 height 28
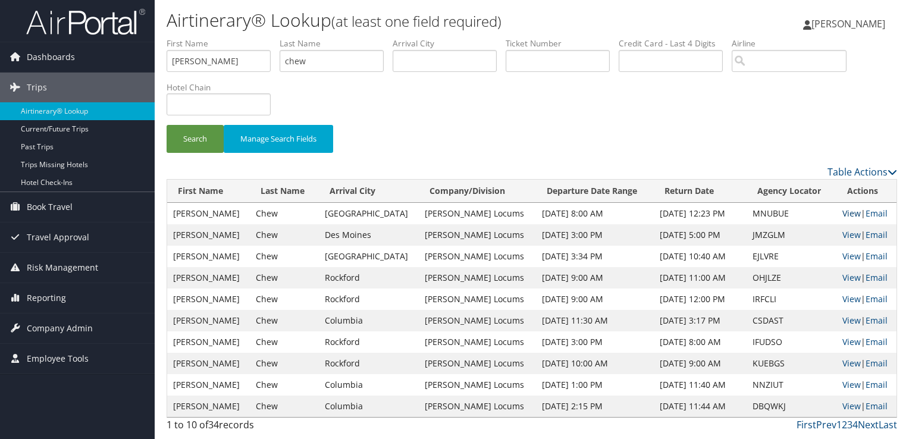
click at [851, 212] on link "View" at bounding box center [852, 213] width 18 height 11
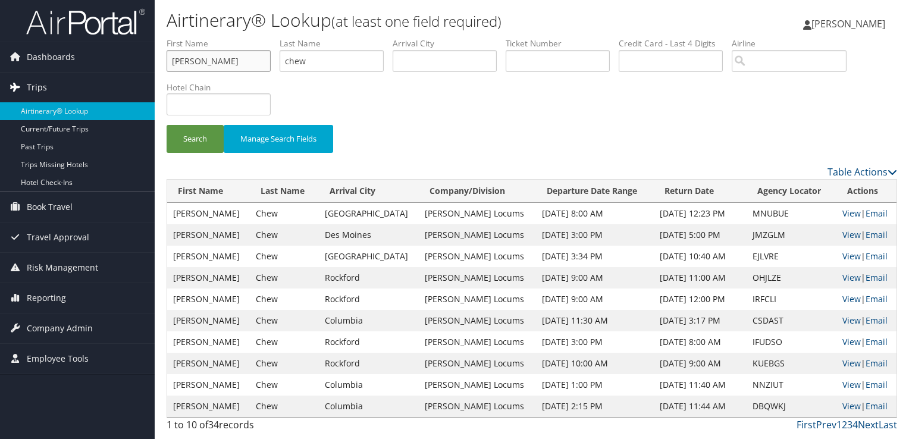
drag, startPoint x: 219, startPoint y: 54, endPoint x: 102, endPoint y: 76, distance: 118.7
click at [102, 76] on div "Dashboards AirPortal 360™ (Manager) My Travel Dashboard Trips Airtinerary® Look…" at bounding box center [454, 219] width 909 height 439
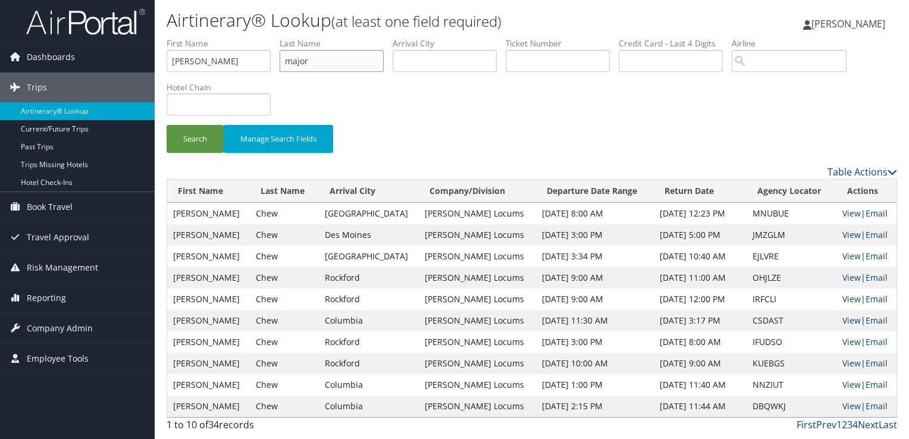
type input "major"
click at [190, 61] on input "david" at bounding box center [219, 61] width 104 height 22
click at [167, 125] on button "Search" at bounding box center [195, 139] width 57 height 28
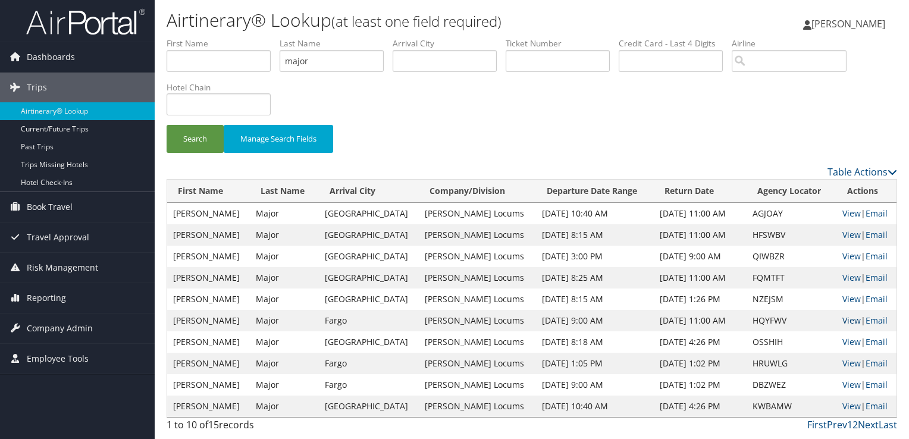
click at [845, 318] on link "View" at bounding box center [852, 320] width 18 height 11
drag, startPoint x: 286, startPoint y: 63, endPoint x: 239, endPoint y: 68, distance: 47.8
click at [239, 37] on ul "First Name Last Name major Departure City Arrival City Company/Division Airport…" at bounding box center [532, 37] width 731 height 0
click at [167, 125] on button "Search" at bounding box center [195, 139] width 57 height 28
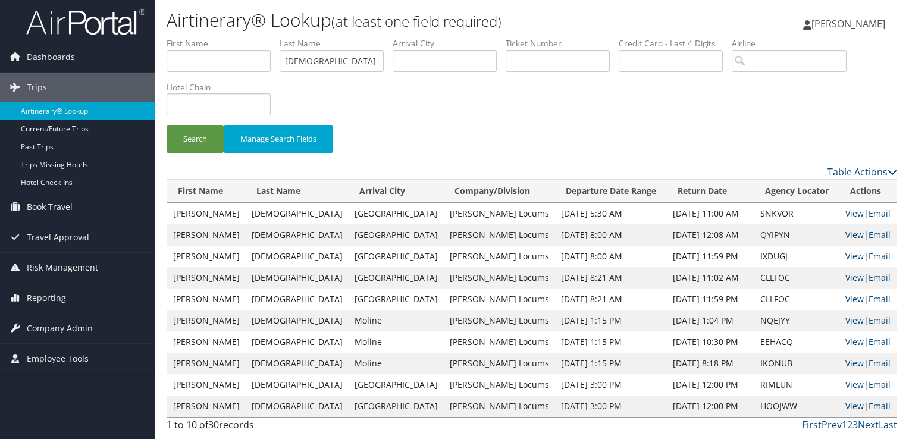
click at [846, 237] on link "View" at bounding box center [855, 234] width 18 height 11
drag, startPoint x: 359, startPoint y: 65, endPoint x: 164, endPoint y: 56, distance: 194.8
click at [167, 56] on form "First Name Last Name mosqueda Departure City Arrival City Company/Division Airp…" at bounding box center [532, 100] width 731 height 127
click at [167, 125] on button "Search" at bounding box center [195, 139] width 57 height 28
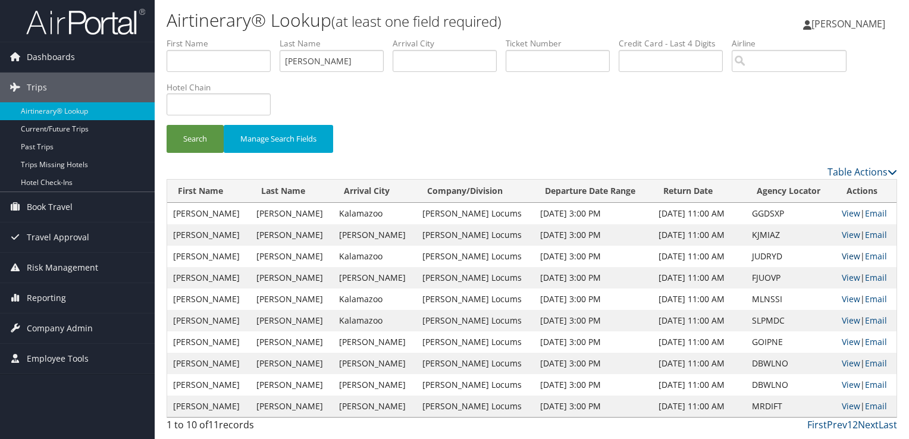
click at [847, 251] on link "View" at bounding box center [851, 256] width 18 height 11
drag, startPoint x: 321, startPoint y: 65, endPoint x: 186, endPoint y: 63, distance: 135.1
click at [186, 37] on ul "First Name Last Name gavagan Departure City Arrival City Company/Division Airpo…" at bounding box center [532, 37] width 731 height 0
type input "miraka"
click at [167, 125] on button "Search" at bounding box center [195, 139] width 57 height 28
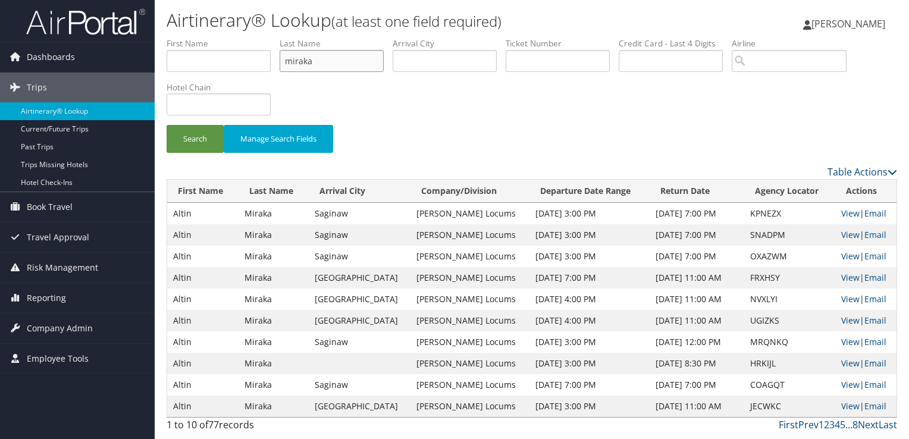
click at [167, 125] on button "Search" at bounding box center [195, 139] width 57 height 28
click at [851, 276] on link "View" at bounding box center [851, 277] width 18 height 11
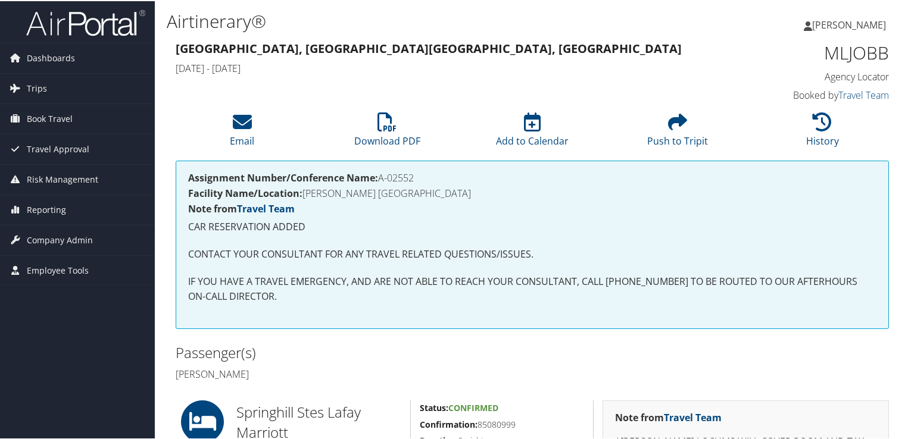
drag, startPoint x: 379, startPoint y: 176, endPoint x: 418, endPoint y: 176, distance: 39.3
click at [418, 176] on h4 "Assignment Number/Conference Name: A-02552" at bounding box center [532, 177] width 688 height 10
click at [418, 177] on h4 "Assignment Number/Conference Name: A-02552" at bounding box center [532, 177] width 688 height 10
click at [381, 176] on h4 "Assignment Number/Conference Name: A-02552" at bounding box center [532, 177] width 688 height 10
drag, startPoint x: 381, startPoint y: 176, endPoint x: 414, endPoint y: 176, distance: 33.3
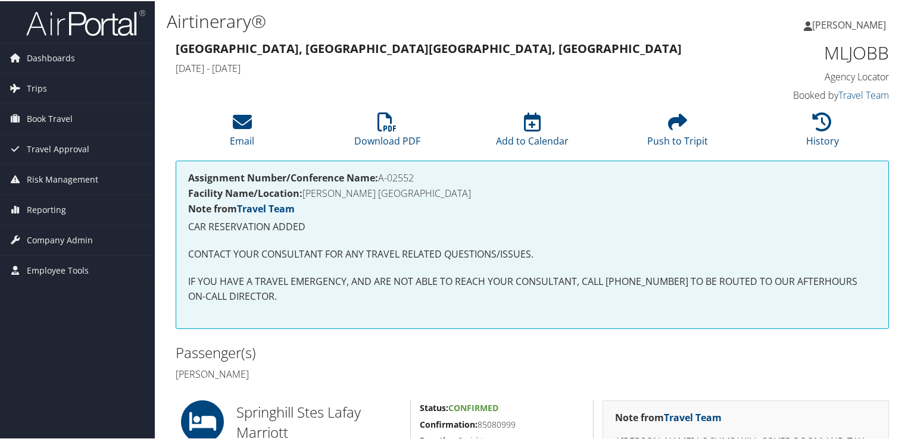
click at [414, 176] on h4 "Assignment Number/Conference Name: A-02552" at bounding box center [532, 177] width 688 height 10
copy h4 "A-02552"
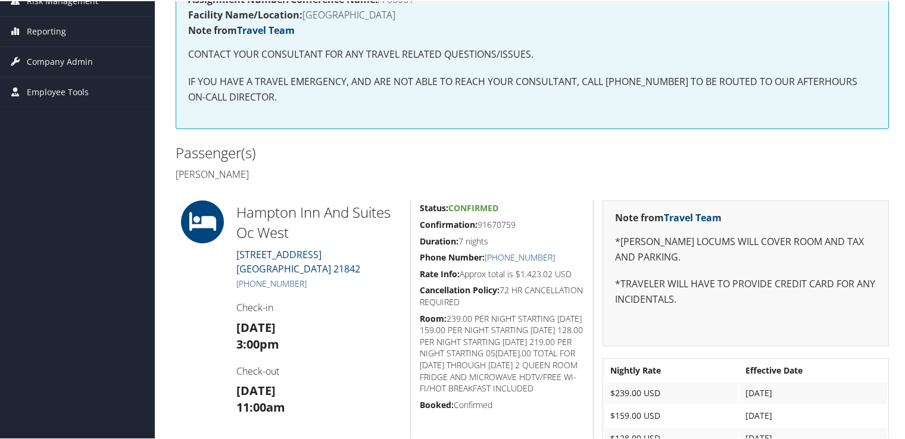
scroll to position [60, 0]
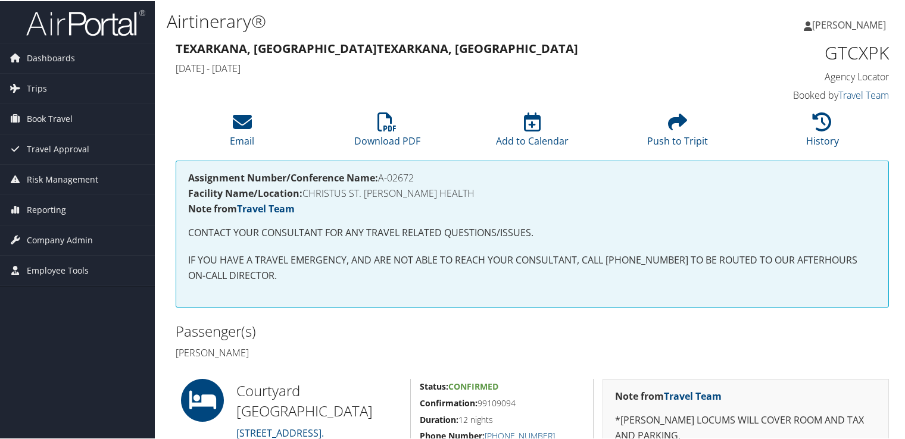
scroll to position [119, 0]
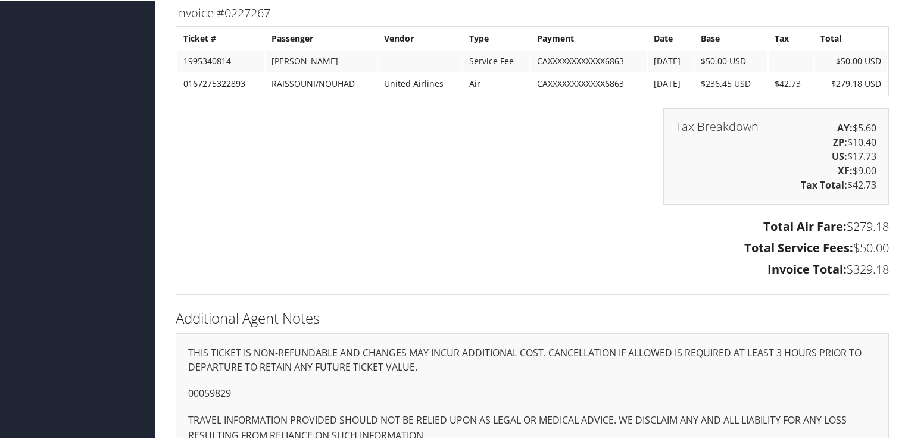
scroll to position [2226, 0]
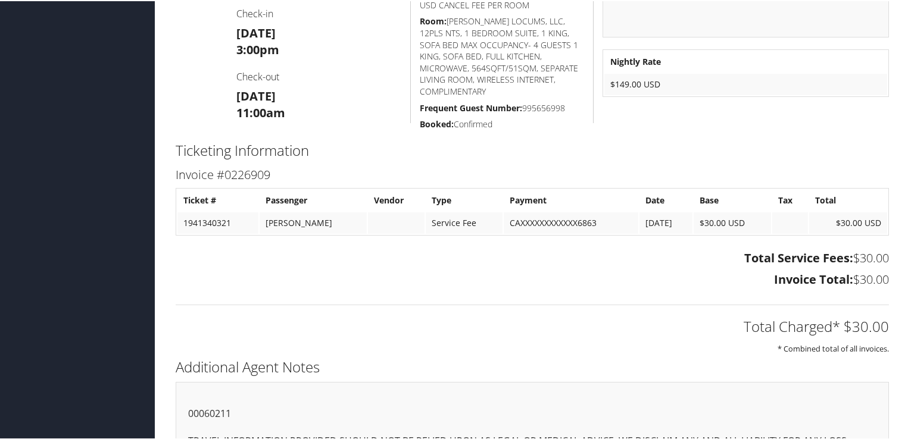
scroll to position [298, 0]
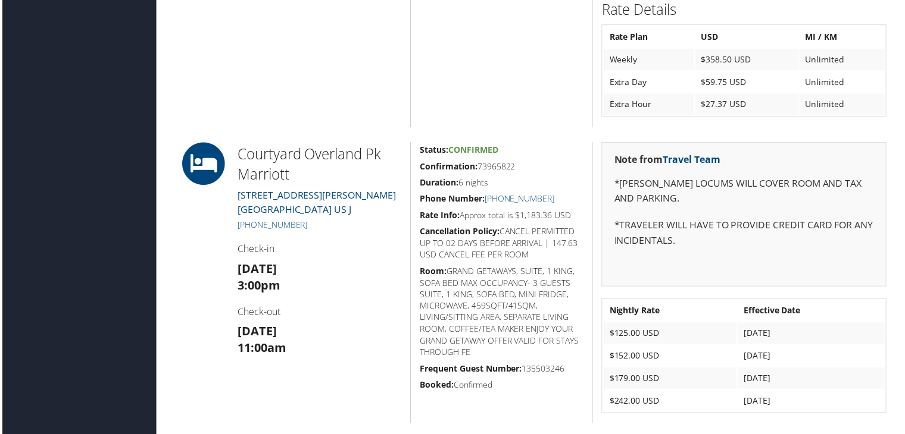
scroll to position [1062, 0]
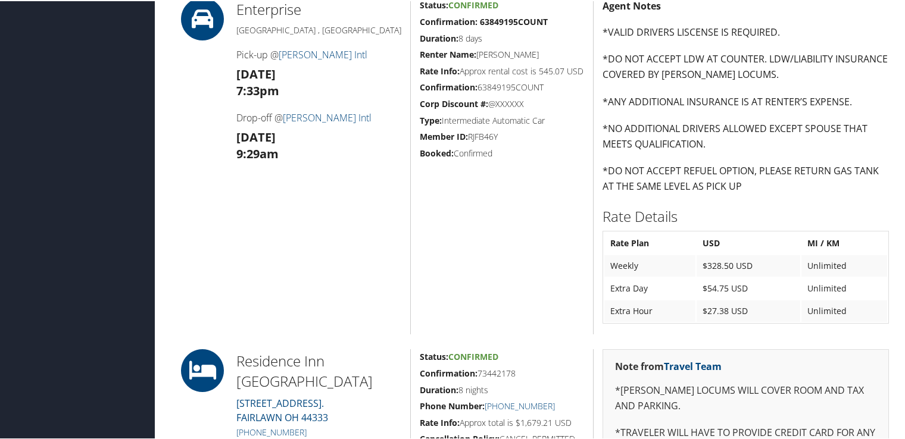
scroll to position [774, 0]
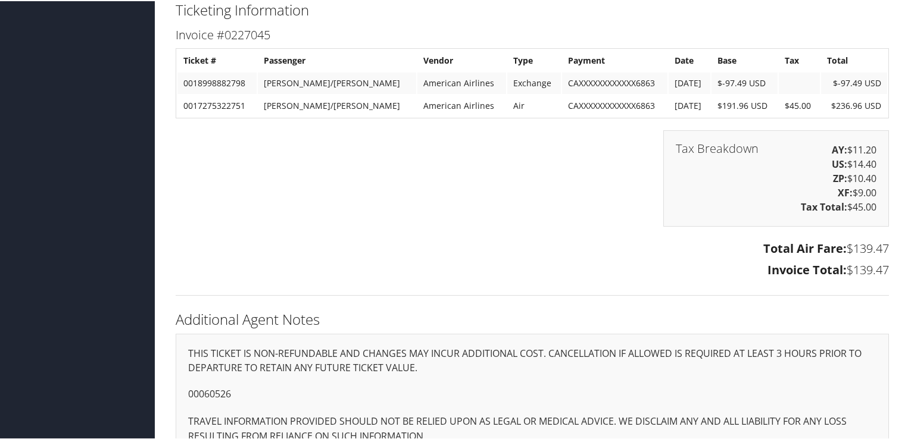
scroll to position [1574, 0]
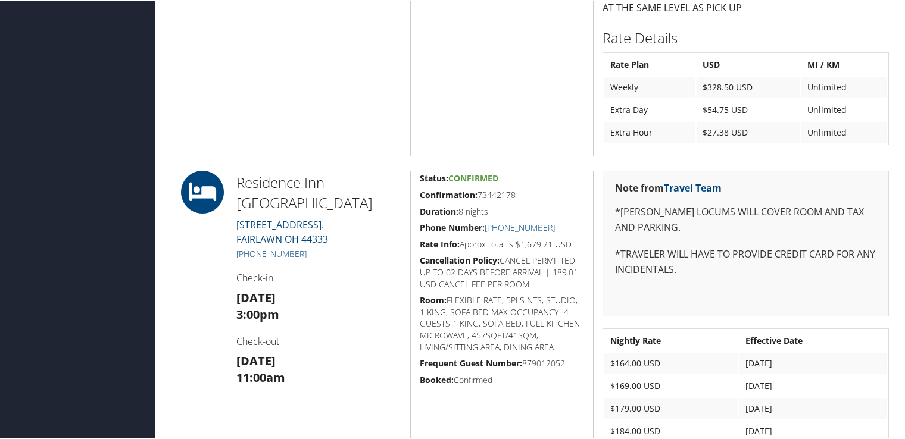
scroll to position [833, 0]
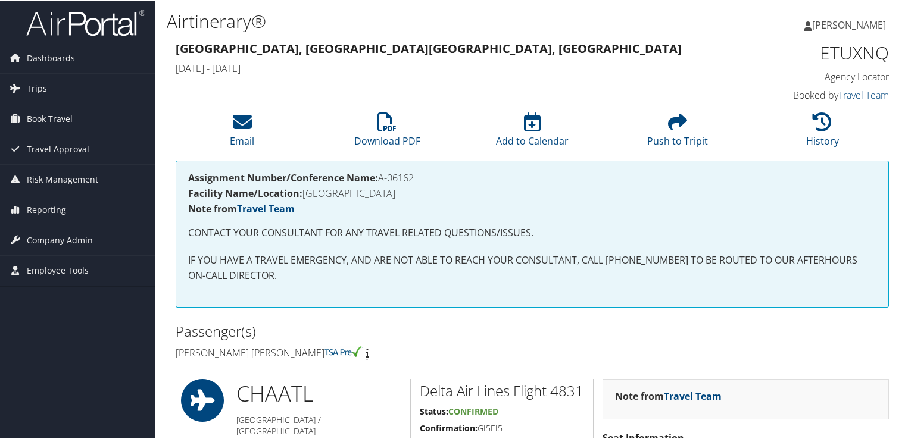
drag, startPoint x: 381, startPoint y: 176, endPoint x: 415, endPoint y: 176, distance: 34.5
click at [415, 176] on h4 "Assignment Number/Conference Name: A-06162" at bounding box center [532, 177] width 688 height 10
copy h4 "A-06162"
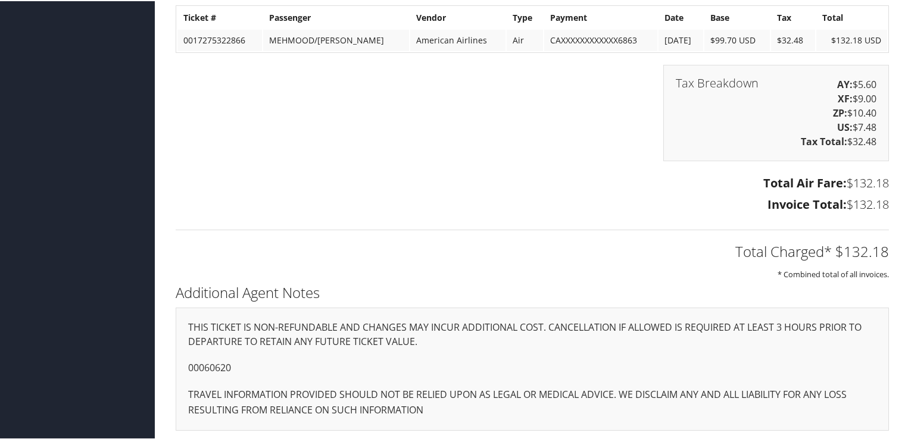
scroll to position [526, 0]
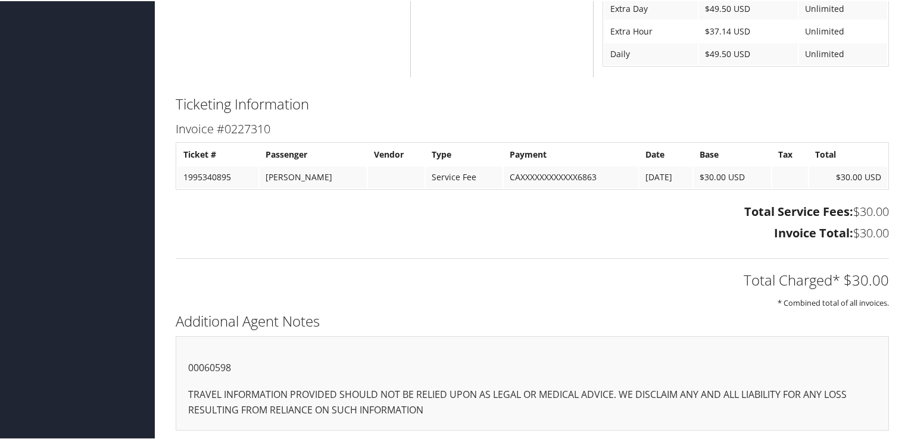
scroll to position [341, 0]
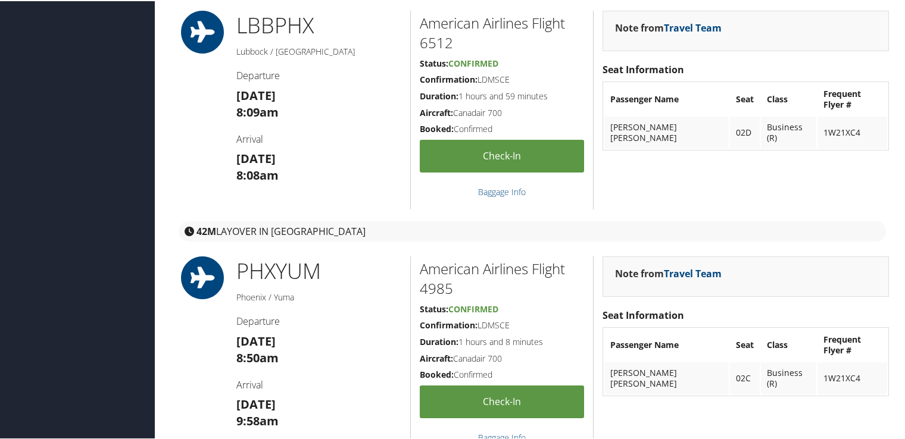
scroll to position [119, 0]
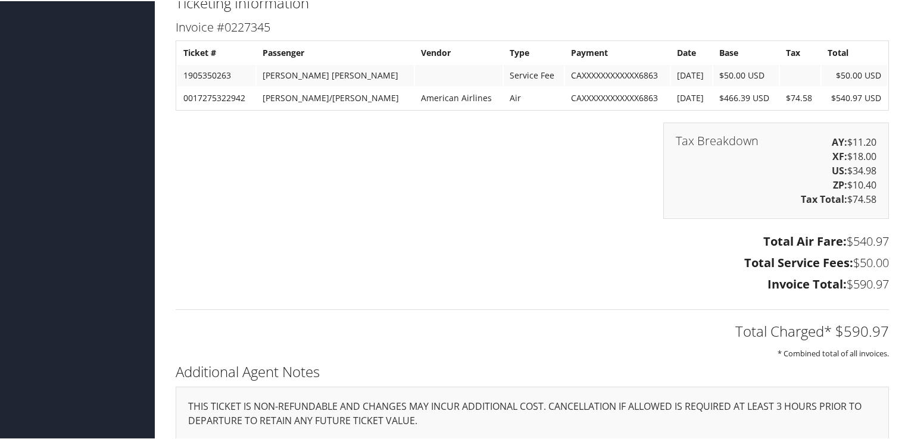
scroll to position [2281, 0]
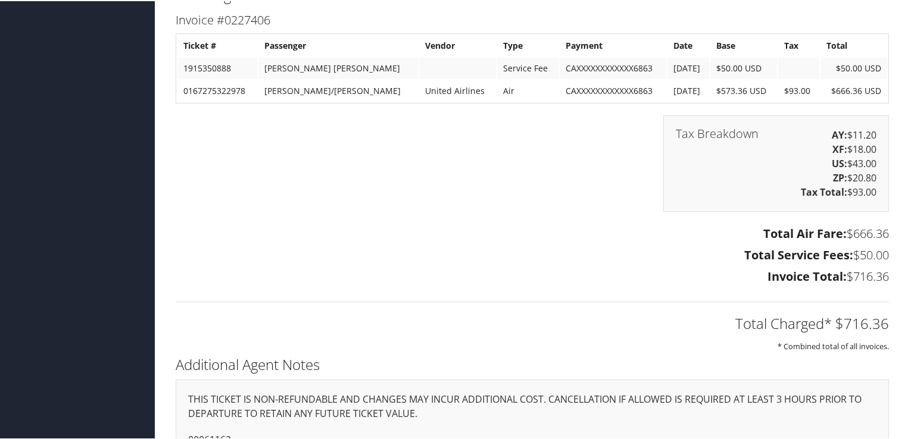
scroll to position [2035, 0]
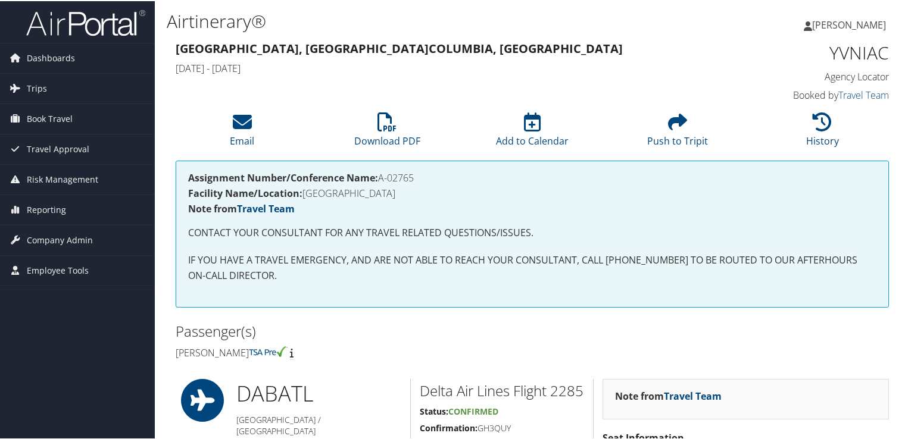
drag, startPoint x: 417, startPoint y: 176, endPoint x: 380, endPoint y: 175, distance: 36.9
click at [380, 175] on h4 "Assignment Number/Conference Name: A-02765" at bounding box center [532, 177] width 688 height 10
copy h4 "A-02765"
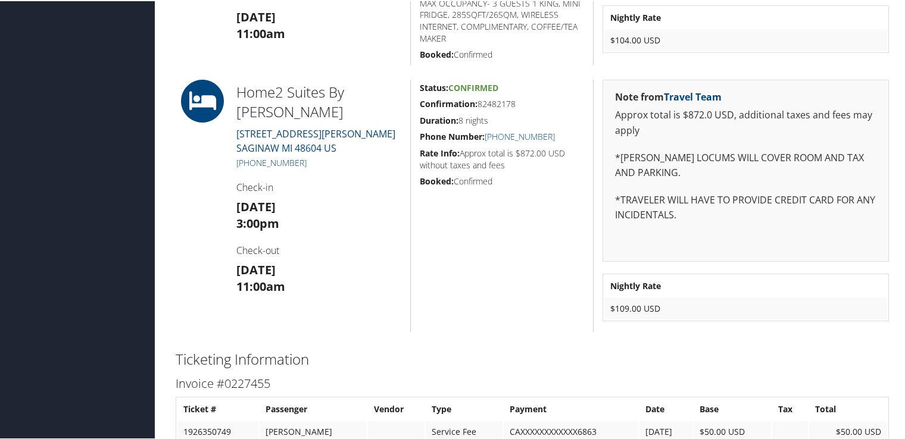
scroll to position [1207, 0]
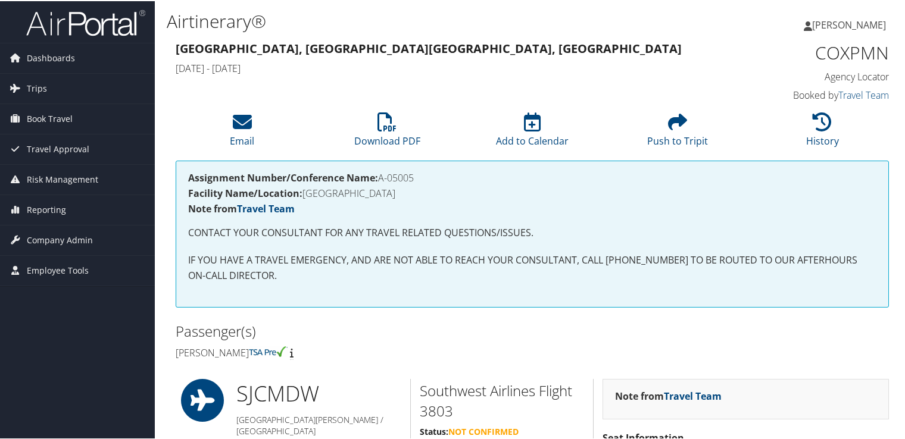
drag, startPoint x: 414, startPoint y: 177, endPoint x: 380, endPoint y: 173, distance: 34.2
click at [380, 173] on h4 "Assignment Number/Conference Name: A-05005" at bounding box center [532, 177] width 688 height 10
copy h4 "A-05005"
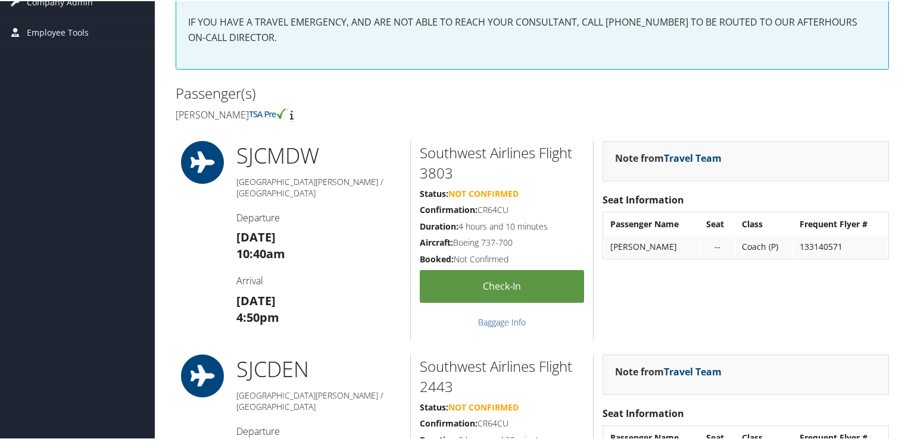
scroll to position [357, 0]
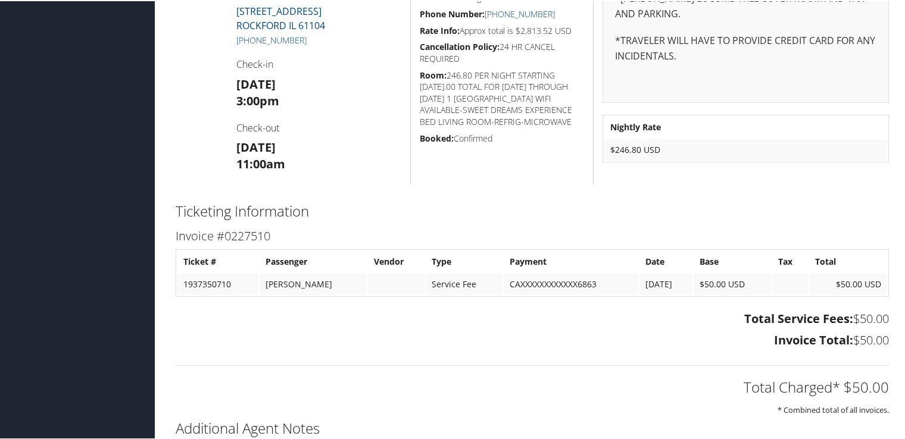
scroll to position [881, 0]
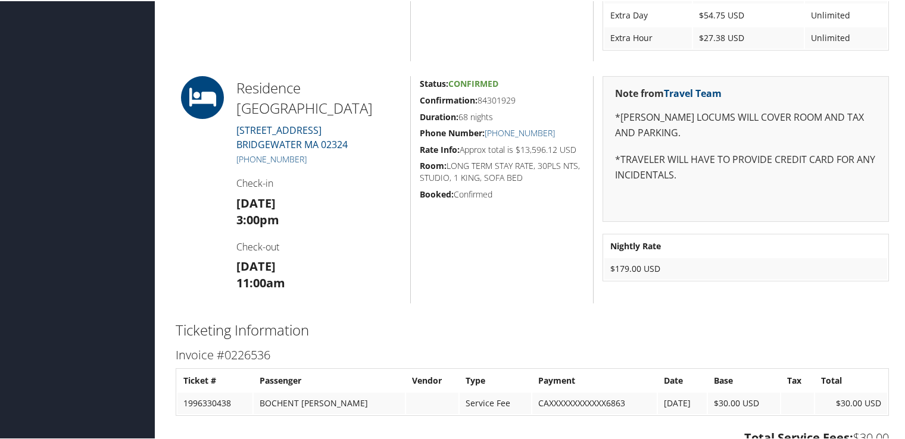
scroll to position [881, 0]
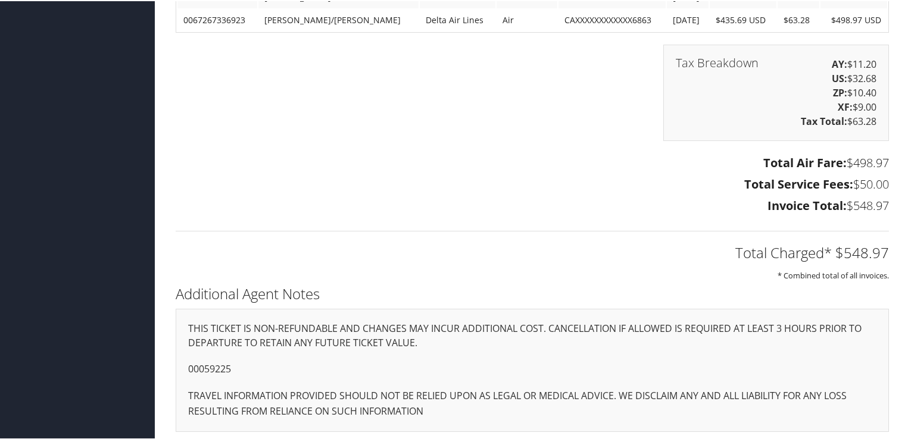
scroll to position [1488, 0]
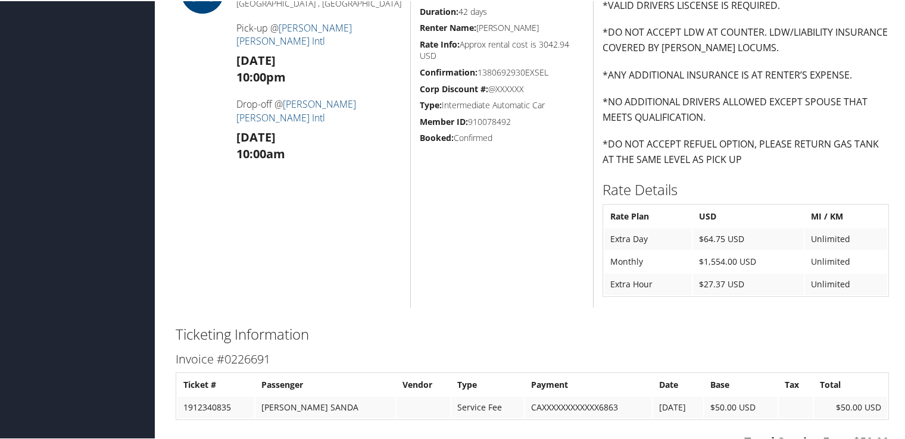
scroll to position [885, 0]
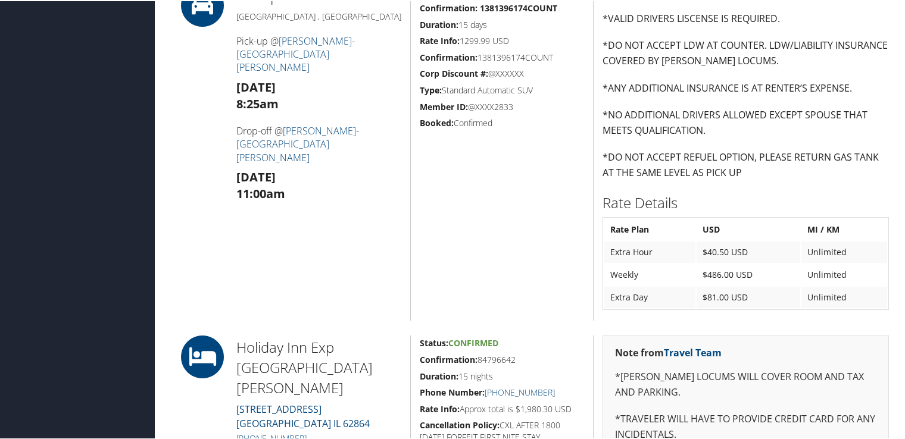
scroll to position [655, 0]
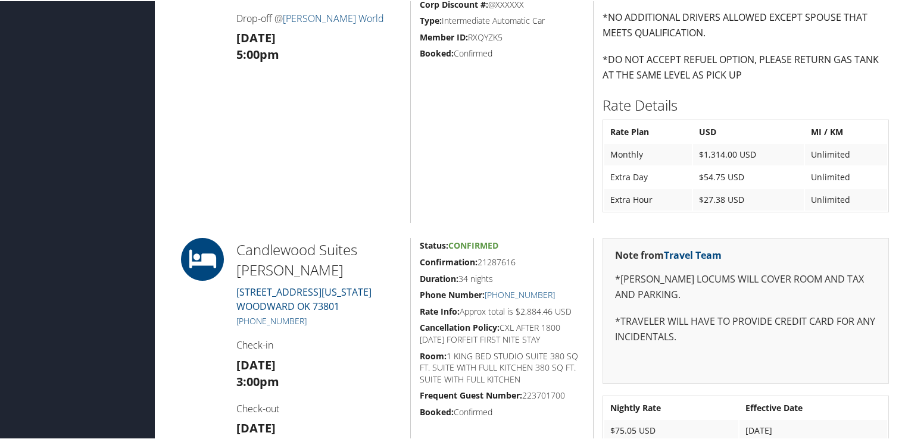
scroll to position [1071, 0]
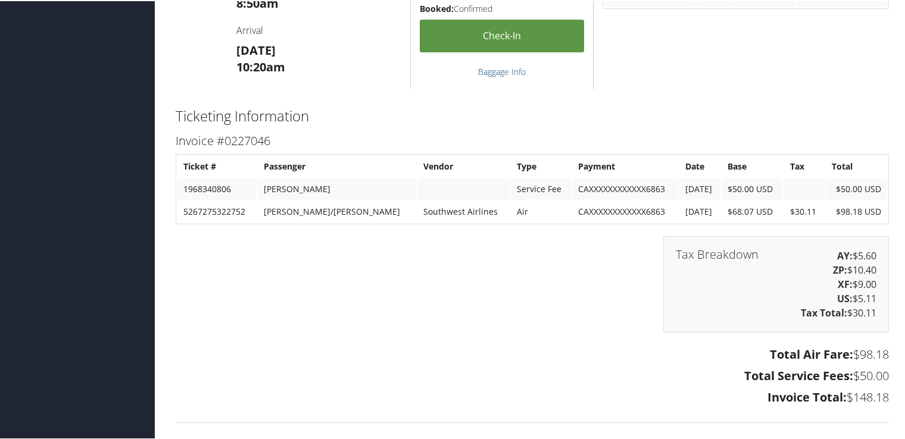
scroll to position [1621, 0]
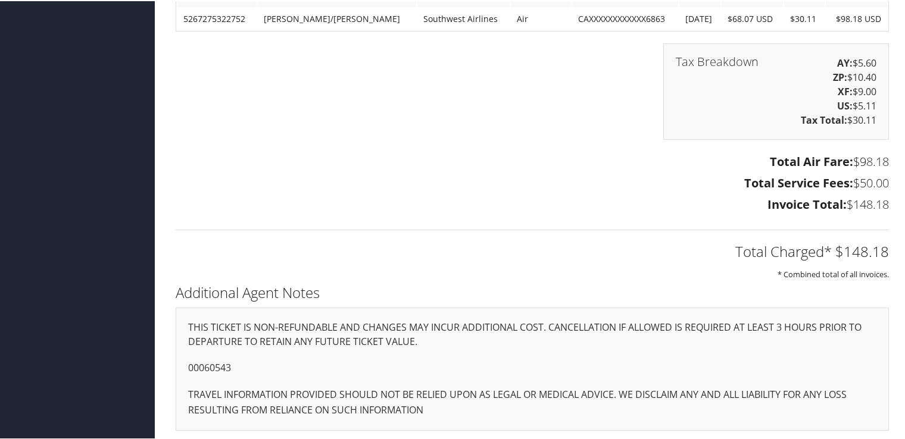
click at [211, 365] on p "00060543" at bounding box center [532, 366] width 688 height 15
copy p "00060543"
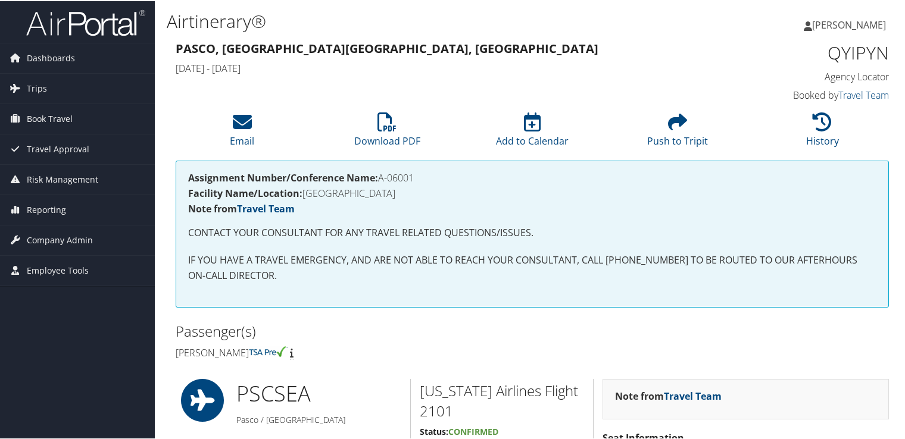
drag, startPoint x: 0, startPoint y: 0, endPoint x: 502, endPoint y: 58, distance: 505.0
click at [505, 60] on div "Pasco, WA Cleveland, OH Mon 18 Aug 2025 - Tue 26 Aug 2025" at bounding box center [441, 58] width 548 height 42
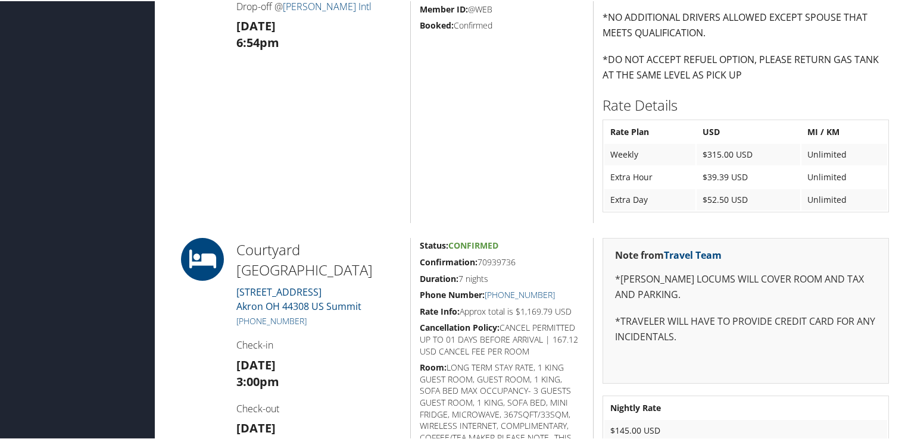
scroll to position [1012, 0]
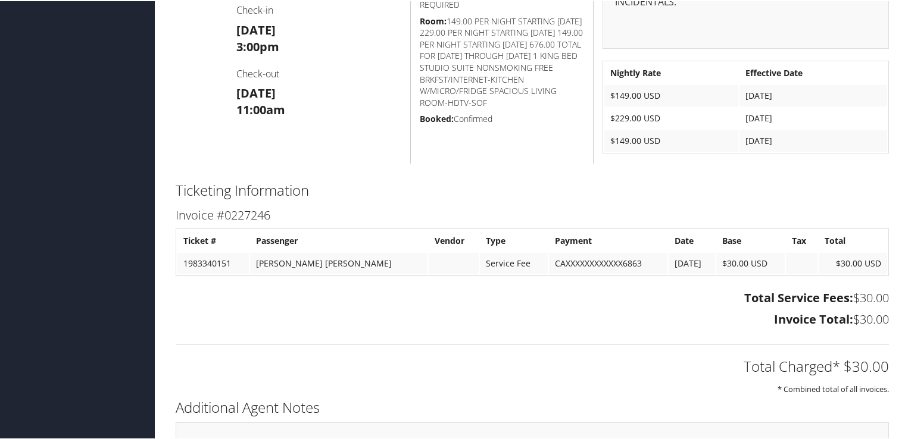
scroll to position [562, 0]
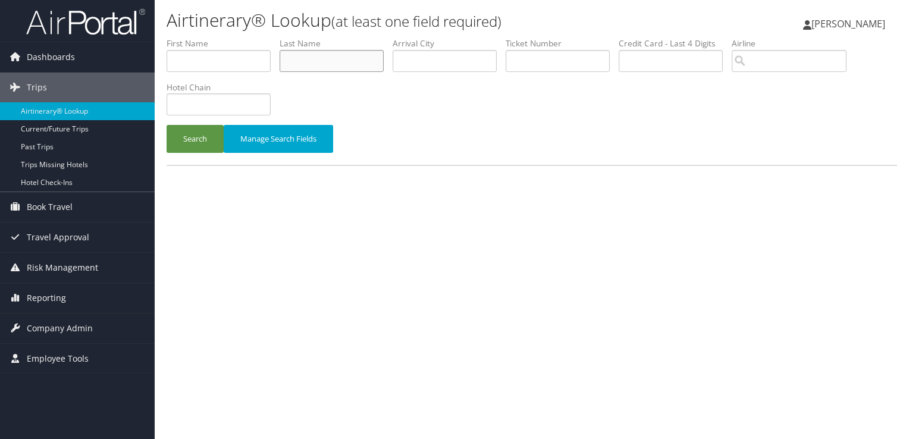
click at [315, 61] on input "text" at bounding box center [332, 61] width 104 height 22
type input "AKINRINLOLA"
click at [167, 125] on button "Search" at bounding box center [195, 139] width 57 height 28
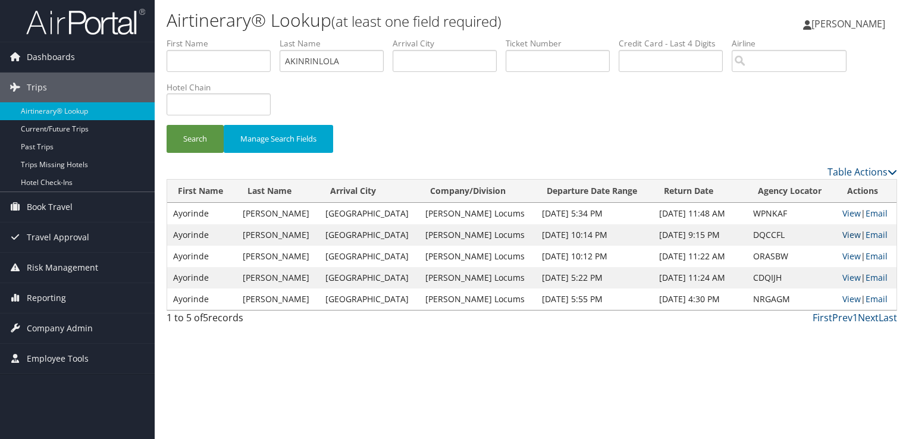
click at [843, 234] on link "View" at bounding box center [852, 234] width 18 height 11
click at [853, 215] on link "View" at bounding box center [852, 213] width 18 height 11
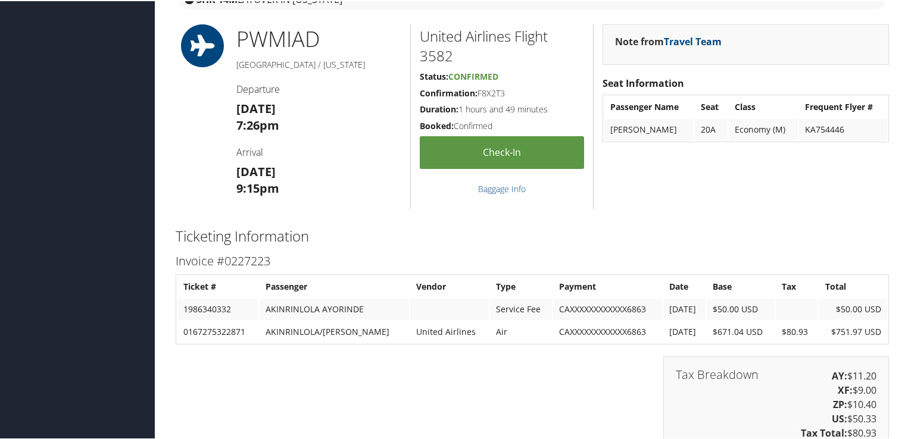
scroll to position [1785, 0]
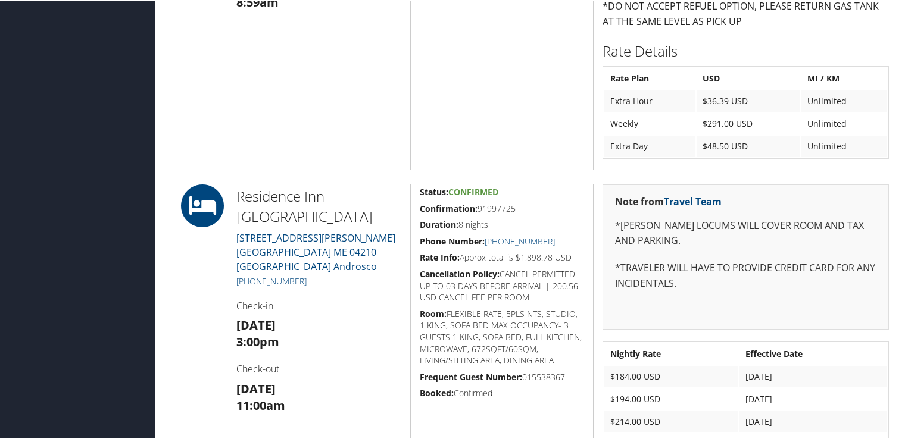
scroll to position [833, 0]
